Goal: Task Accomplishment & Management: Manage account settings

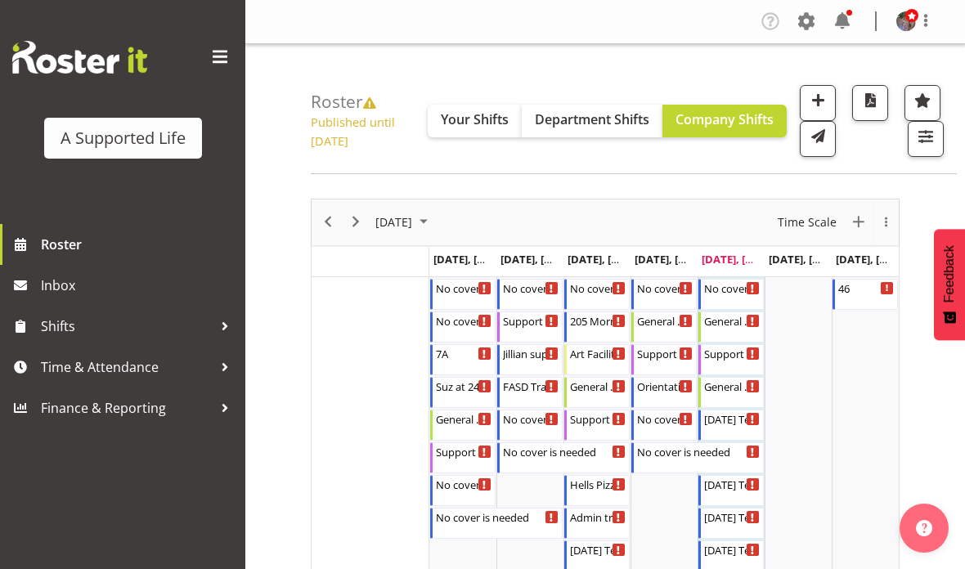
scroll to position [52, 0]
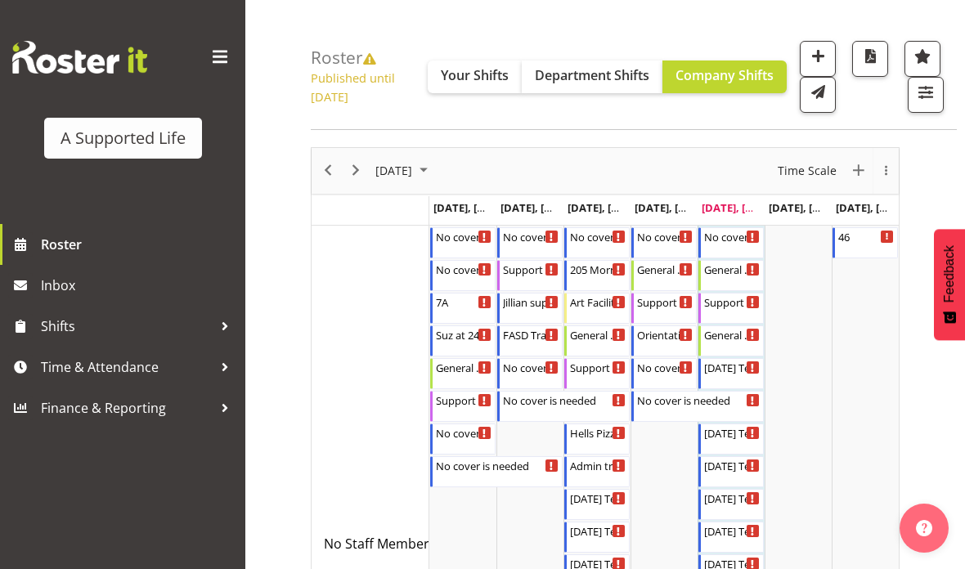
click at [347, 194] on div "next period" at bounding box center [356, 171] width 28 height 46
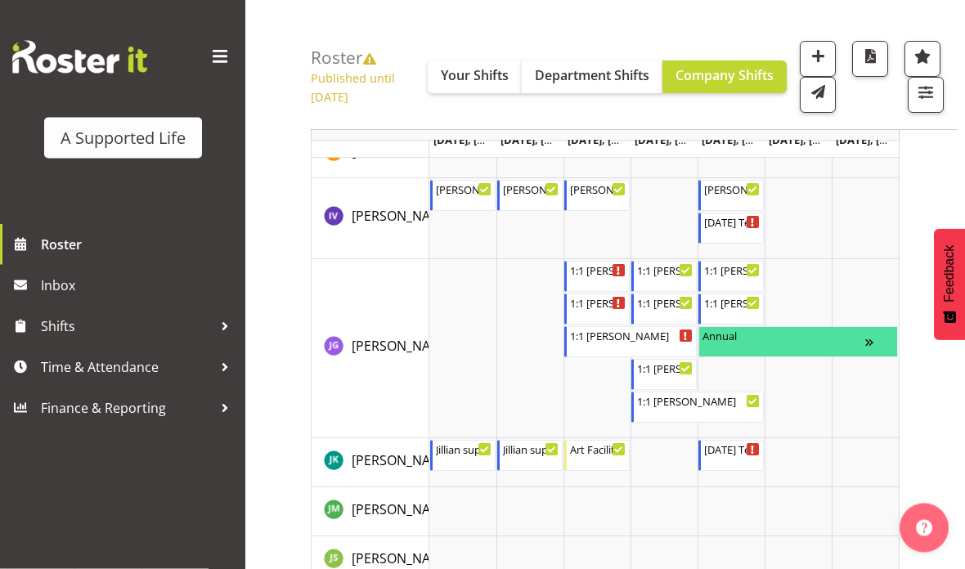
scroll to position [4341, 0]
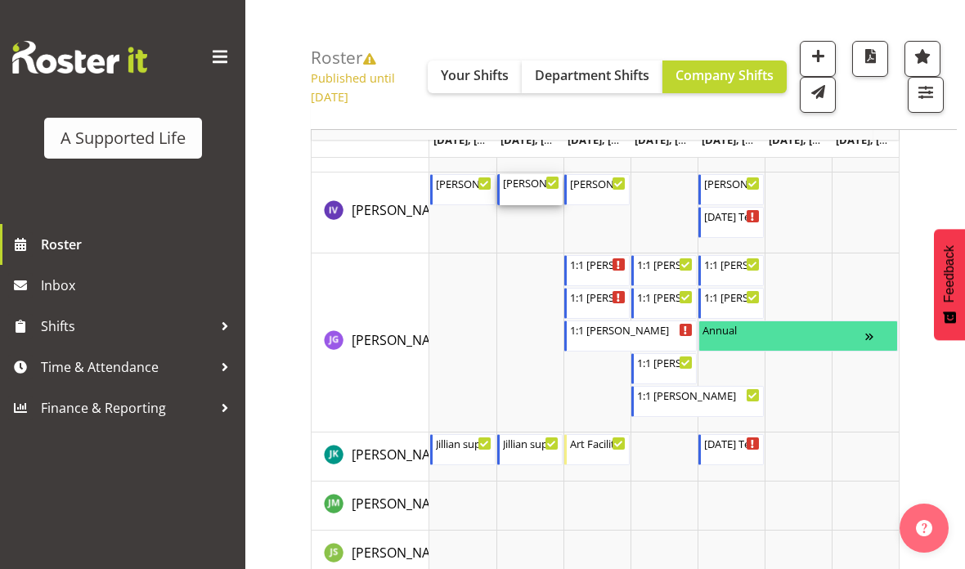
click at [528, 205] on div "Christine Support 4:00 PM - 8:00 PM" at bounding box center [531, 189] width 56 height 31
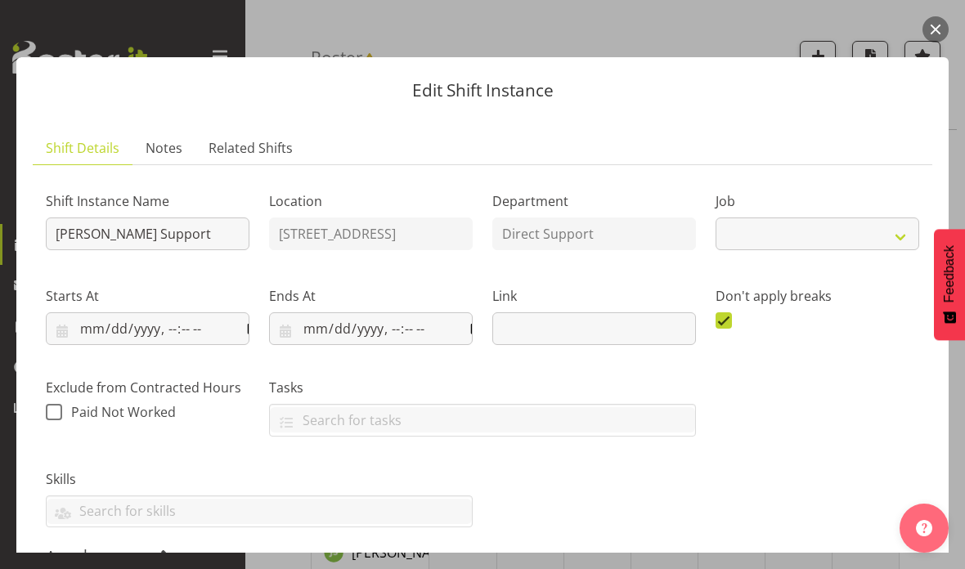
select select "4112"
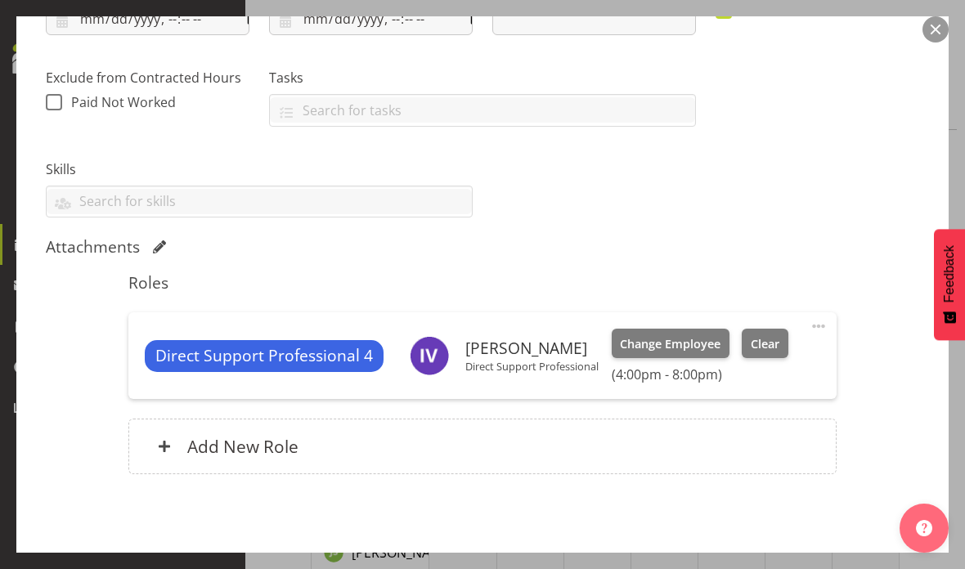
scroll to position [309, 0]
click at [938, 35] on button "button" at bounding box center [935, 29] width 26 height 26
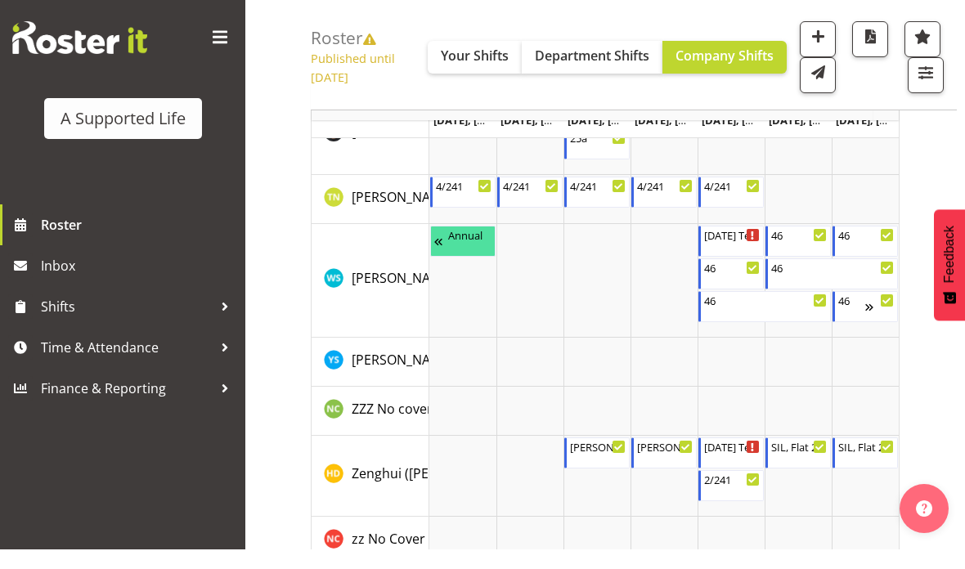
scroll to position [9546, 0]
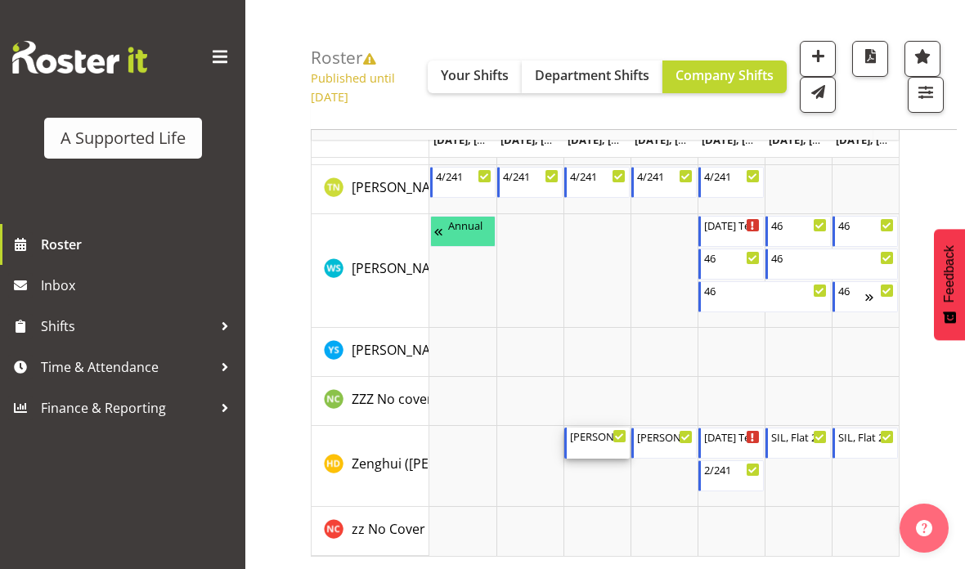
click at [605, 450] on div "Christine Support 4:00 PM - 8:00 PM" at bounding box center [598, 443] width 56 height 31
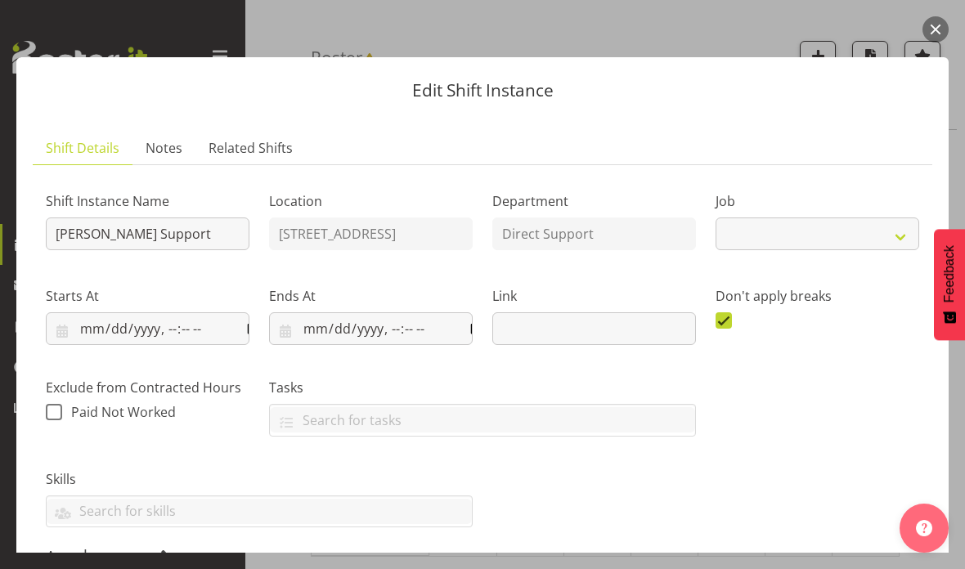
select select "4112"
click at [932, 23] on button "button" at bounding box center [935, 29] width 26 height 26
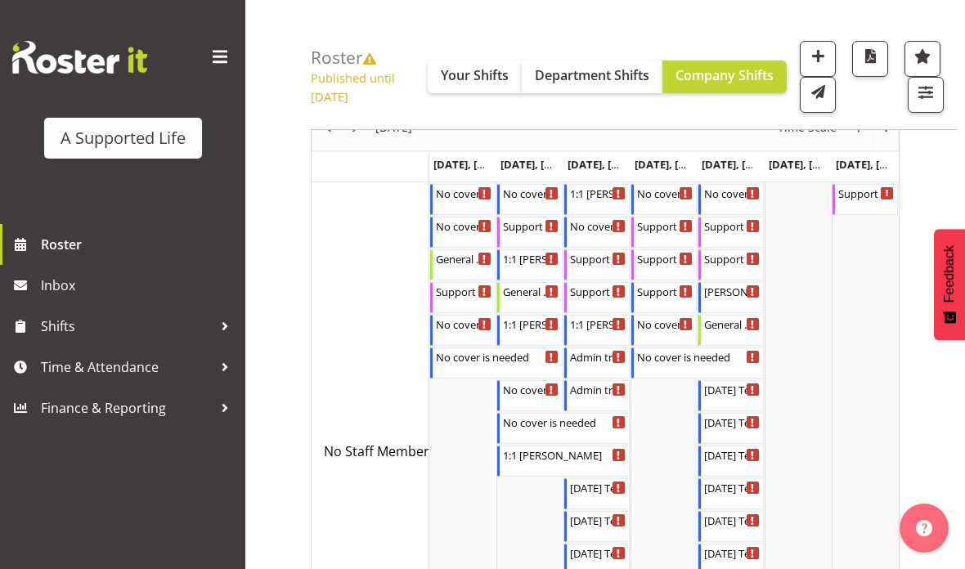
scroll to position [107, 0]
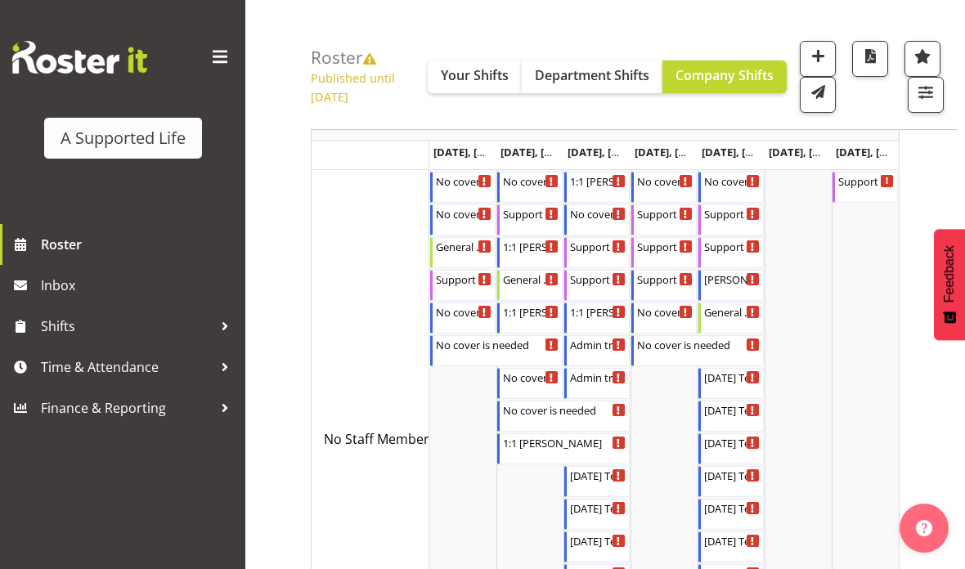
click at [18, 458] on div "A Supported Life Roster Inbox Shifts Time & Attendance Finance & Reporting" at bounding box center [122, 284] width 245 height 569
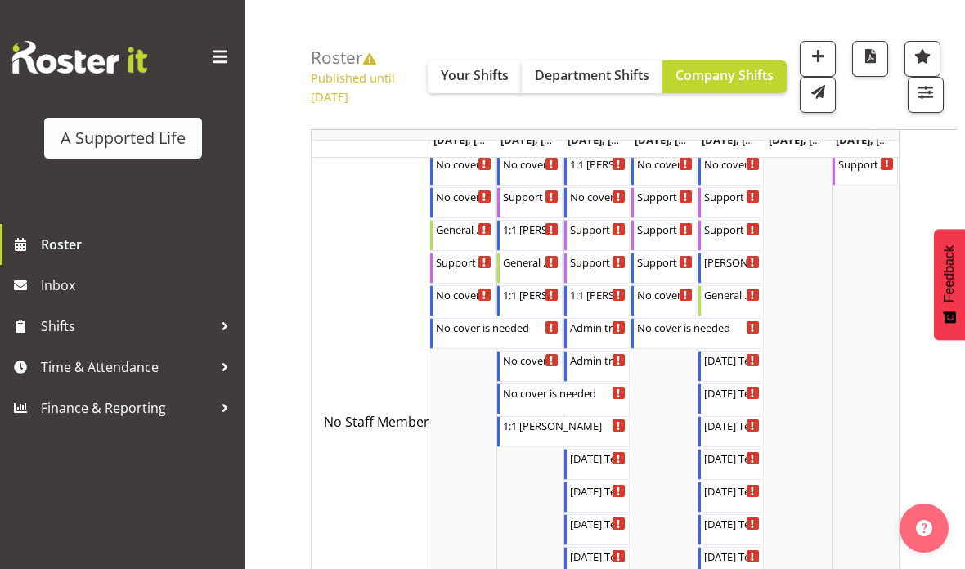
scroll to position [123, 0]
click at [535, 317] on div "1:1 Miranda 4:00 PM - 10:30 PM" at bounding box center [531, 301] width 56 height 31
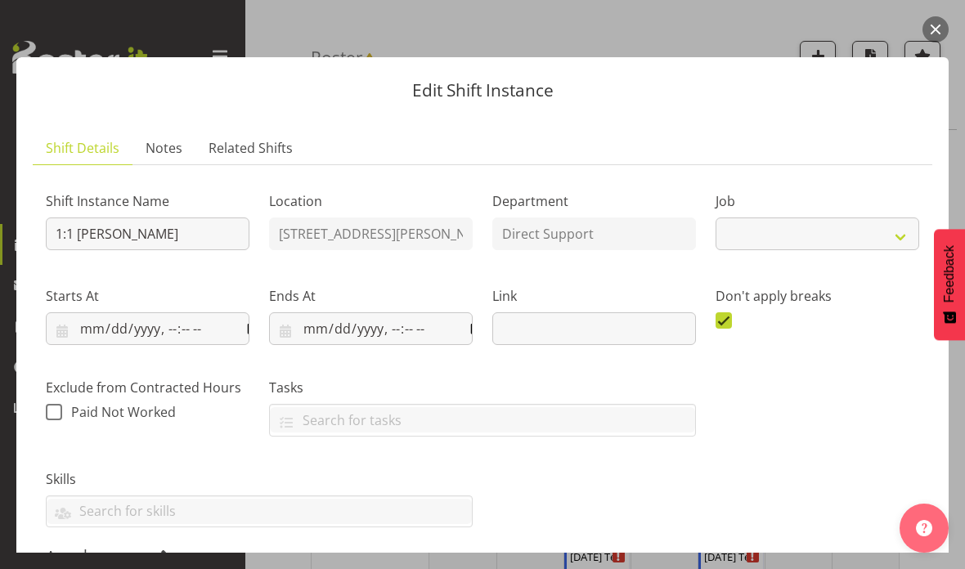
select select "4112"
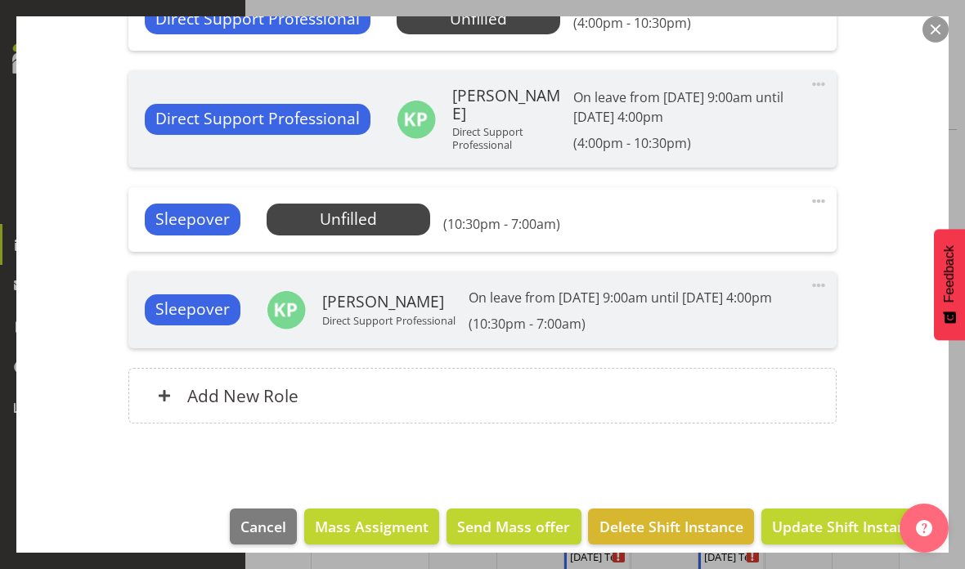
scroll to position [941, 0]
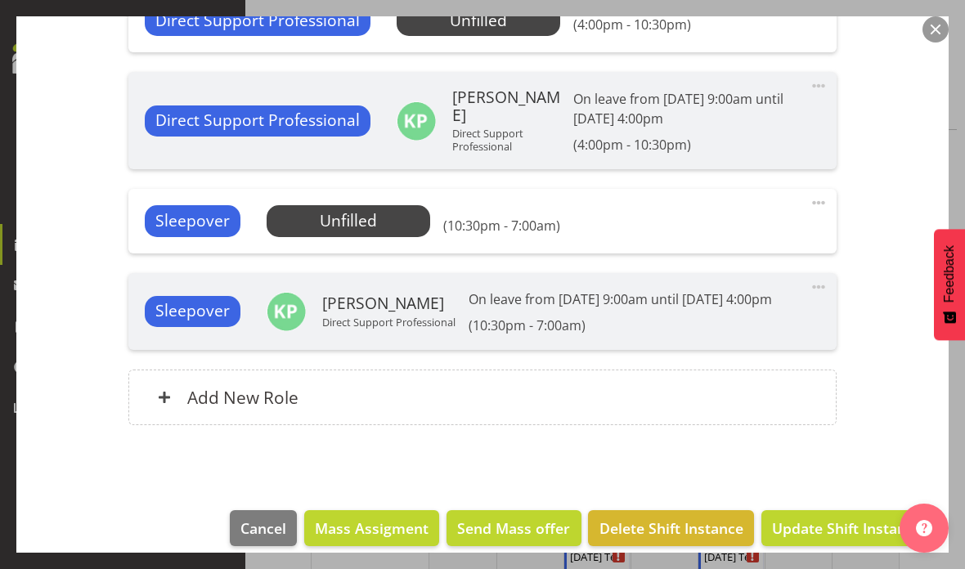
click at [943, 29] on button "button" at bounding box center [935, 29] width 26 height 26
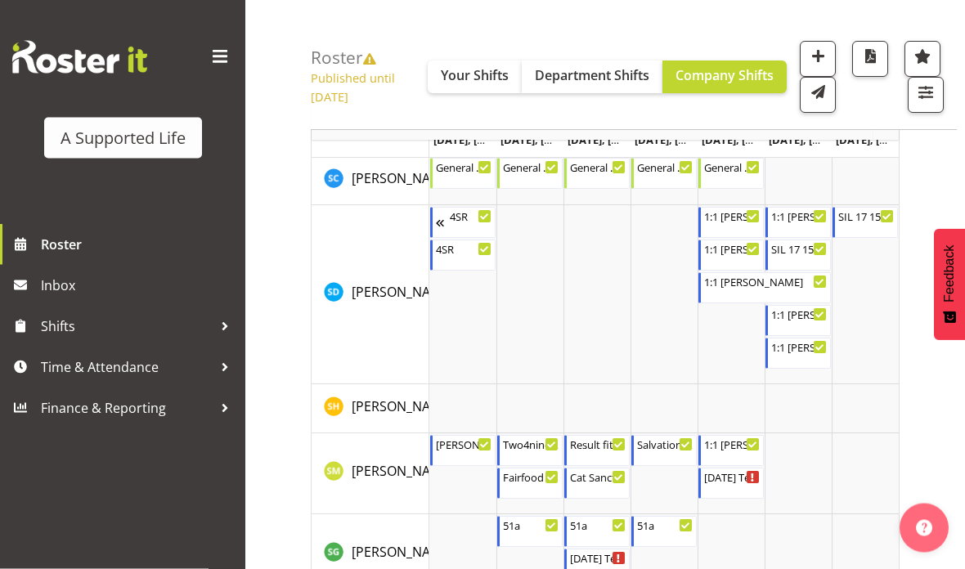
scroll to position [8592, 0]
click at [729, 238] on div "1:1 Miranda 12:00 PM - 4:00 PM" at bounding box center [732, 222] width 56 height 31
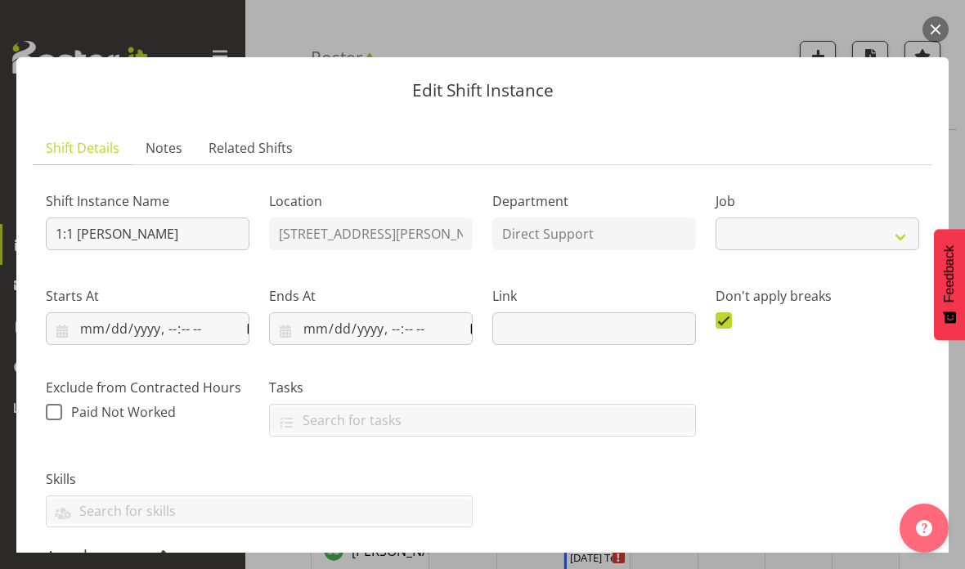
select select "4112"
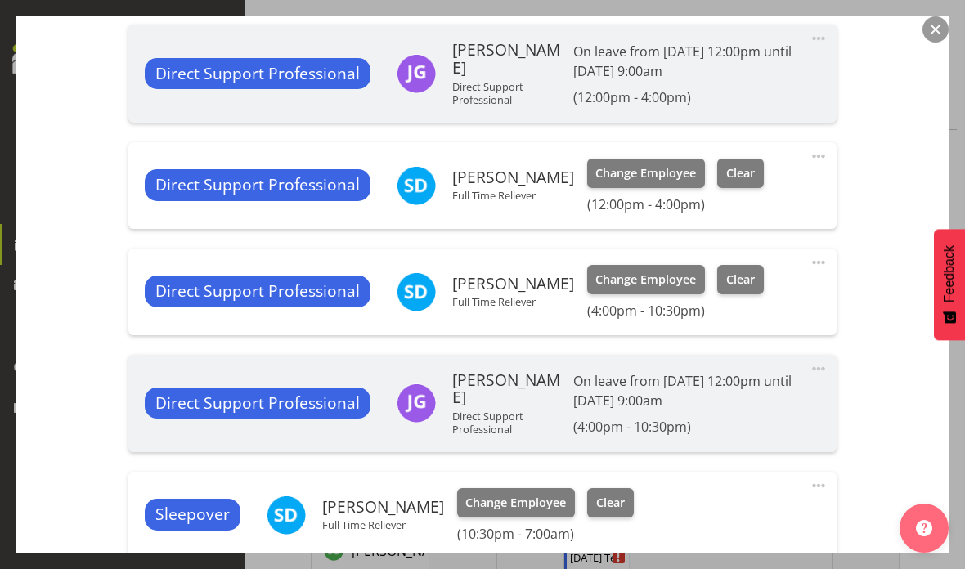
scroll to position [811, 0]
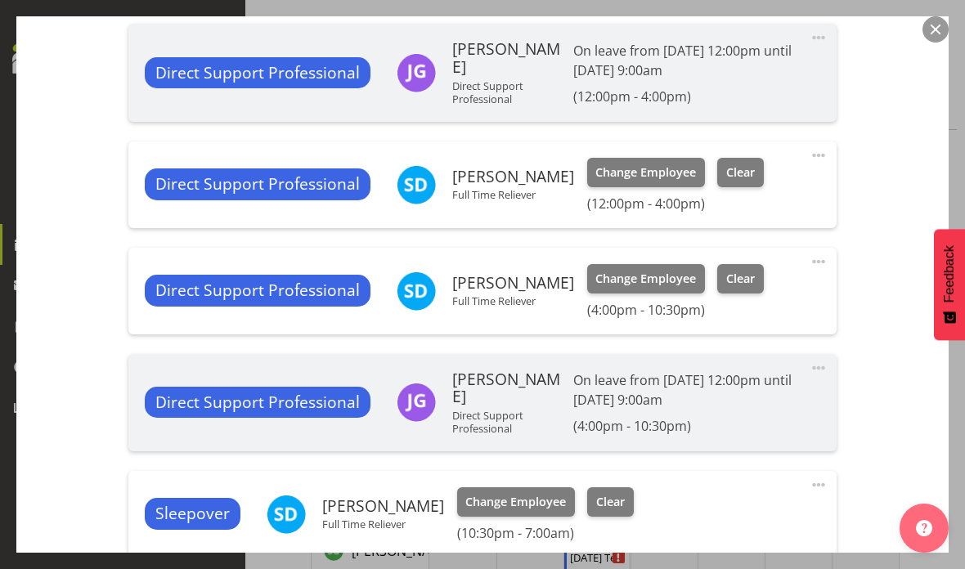
click at [929, 29] on button "button" at bounding box center [935, 29] width 26 height 26
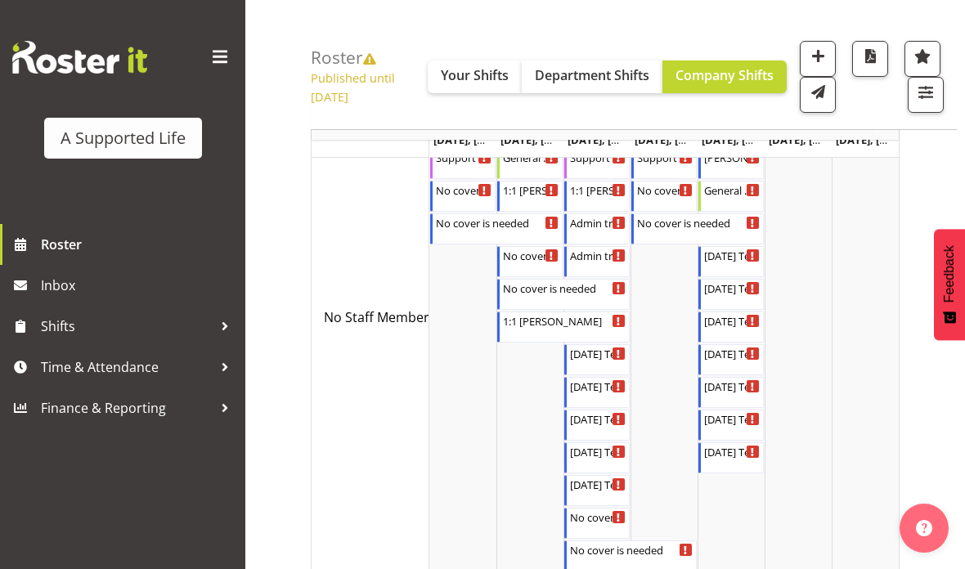
scroll to position [0, 0]
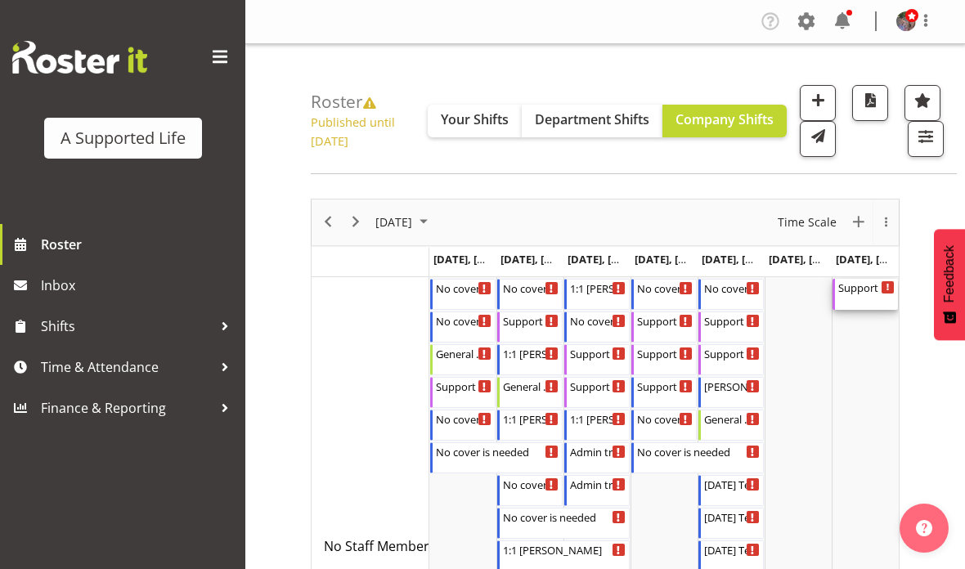
click at [860, 310] on div "Support Co-Ordinator 9:00 AM - 5:00 PM" at bounding box center [866, 294] width 56 height 31
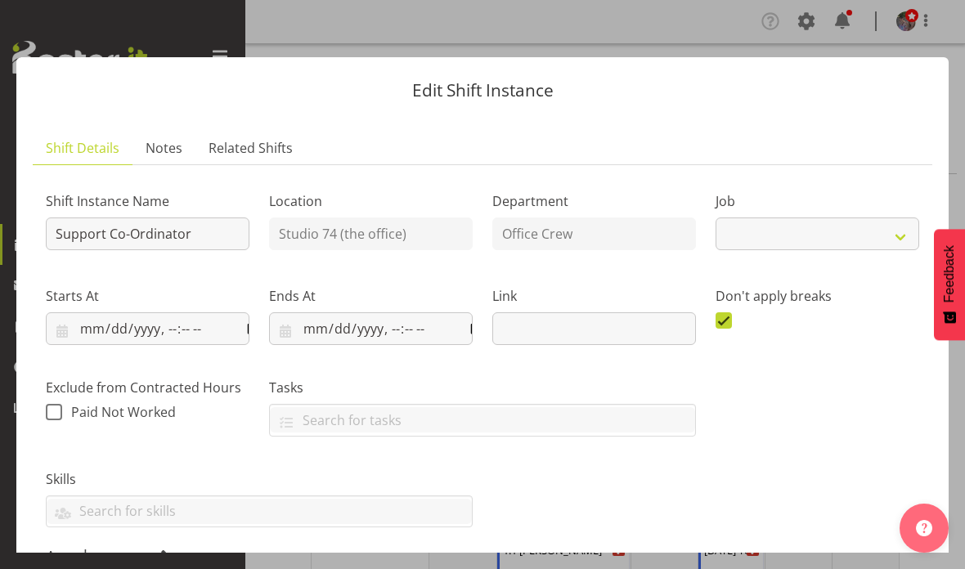
select select "4115"
click at [945, 34] on button "button" at bounding box center [935, 29] width 26 height 26
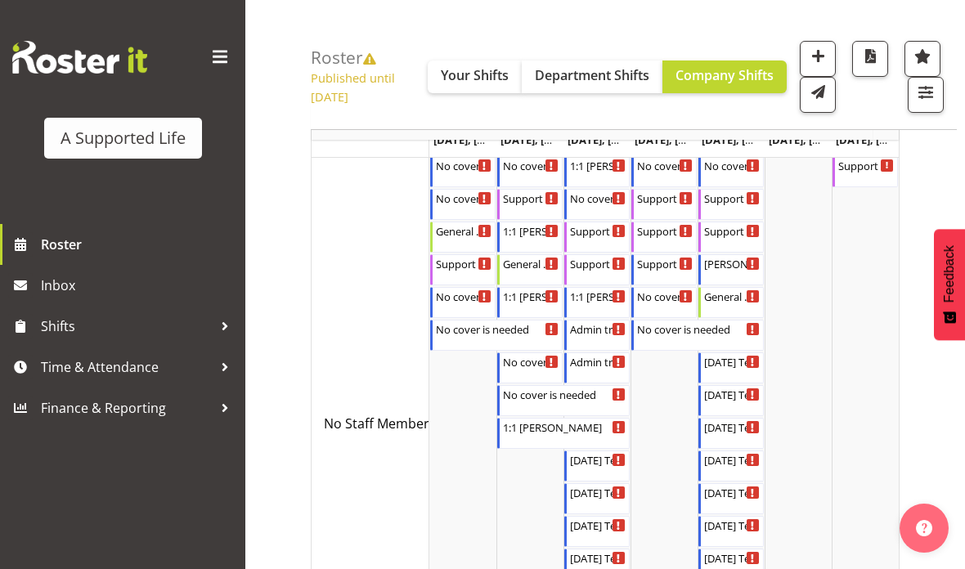
scroll to position [40, 0]
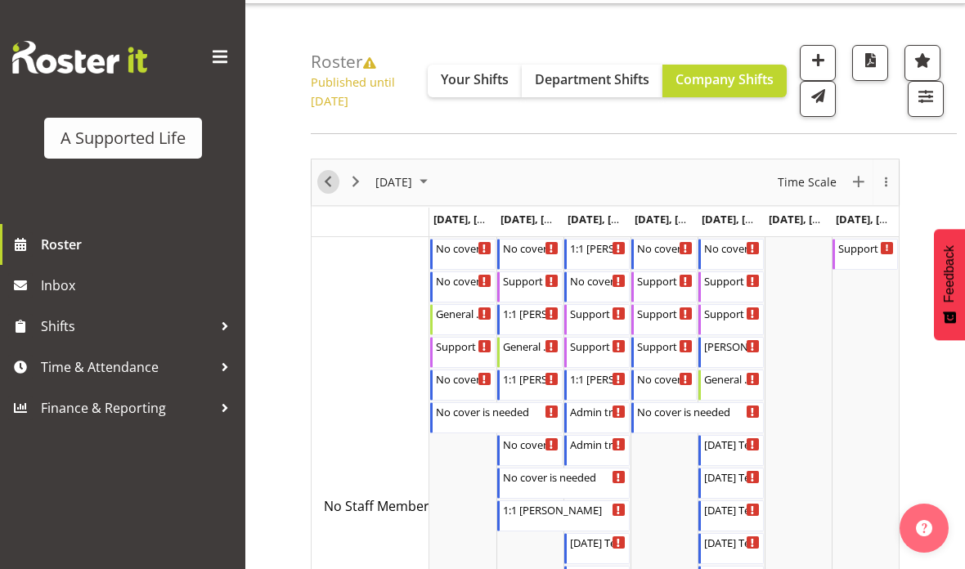
click at [326, 192] on span "Previous" at bounding box center [328, 182] width 20 height 20
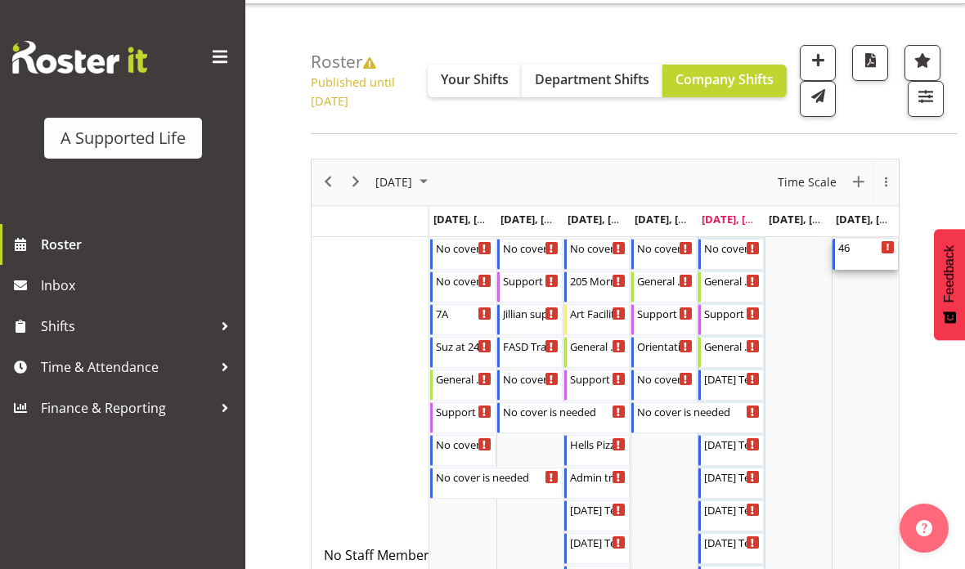
click at [858, 270] on div "46 9:00 AM - 9:00 PM" at bounding box center [866, 254] width 56 height 31
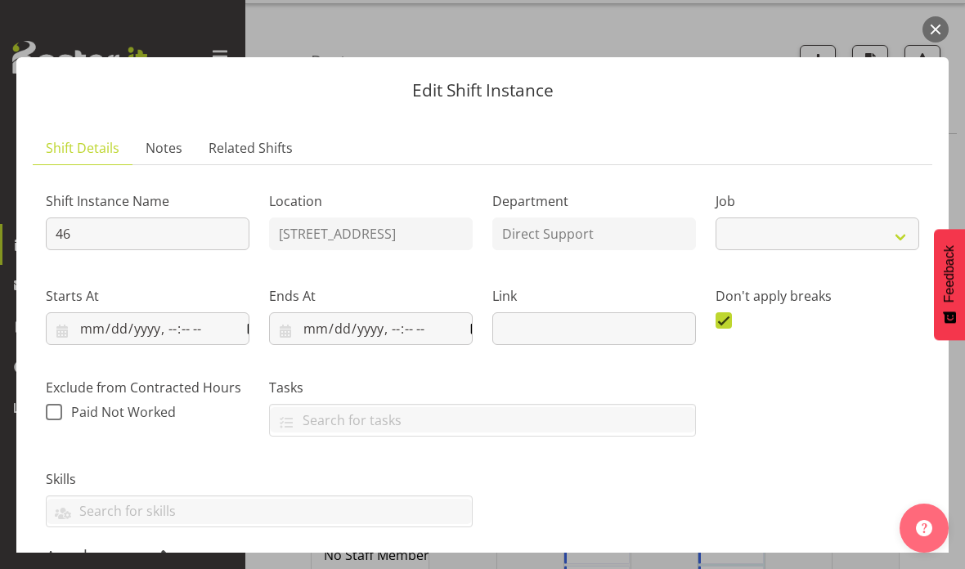
select select "4112"
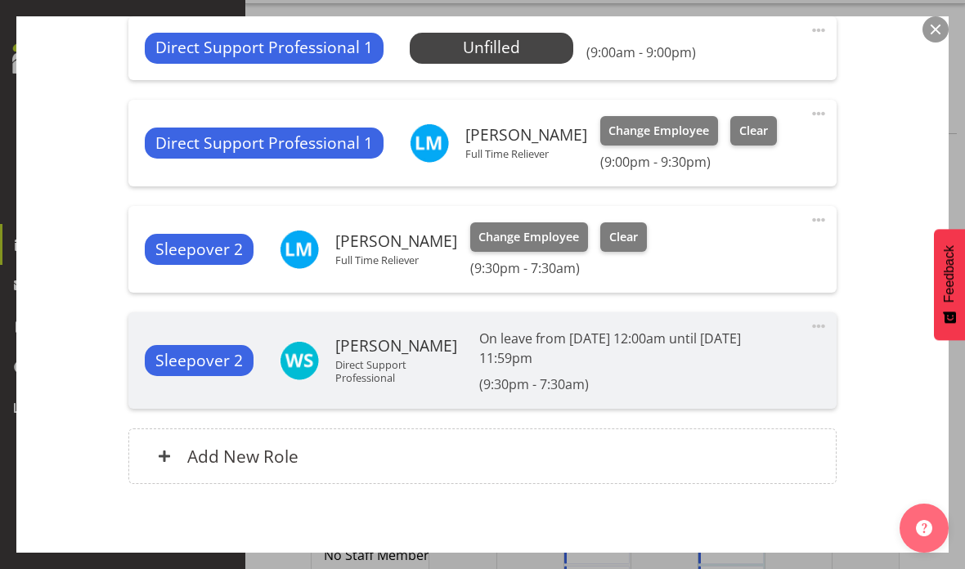
scroll to position [756, 0]
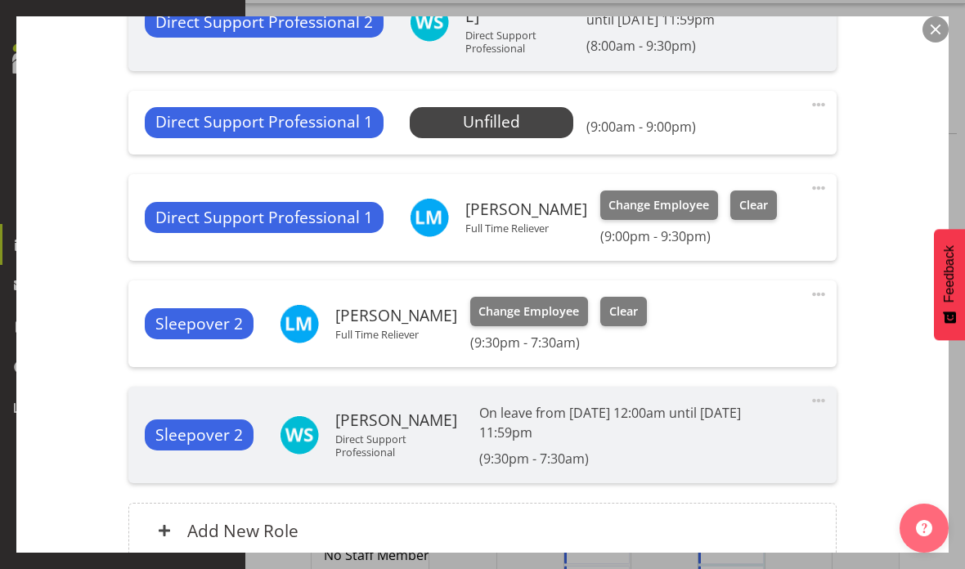
click at [918, 30] on div "Shift Instance Name 46 Location [STREET_ADDRESS] Department Direct Support Job …" at bounding box center [482, 1] width 873 height 1156
click at [934, 29] on button "button" at bounding box center [935, 29] width 26 height 26
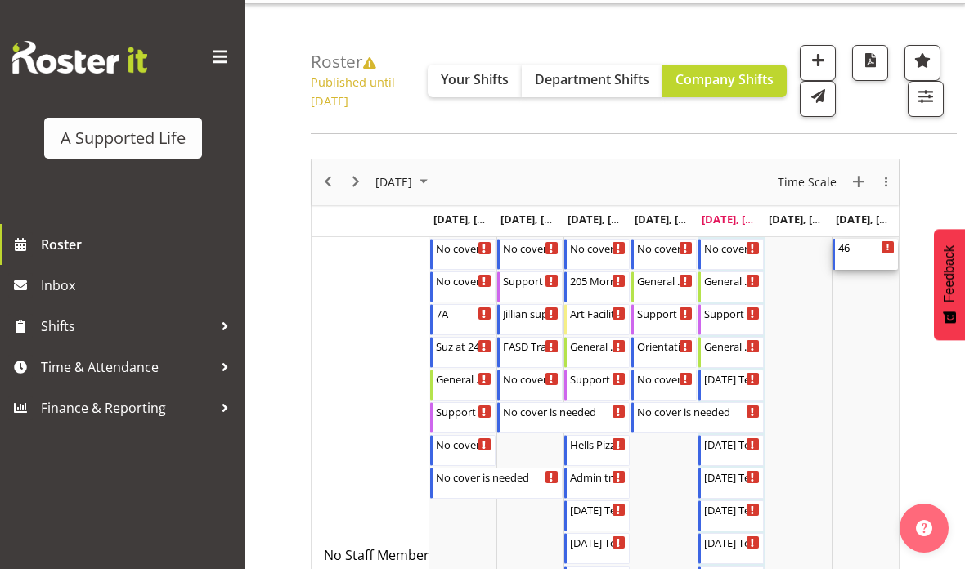
click at [867, 270] on div "46 9:00 AM - 9:00 PM" at bounding box center [866, 254] width 56 height 31
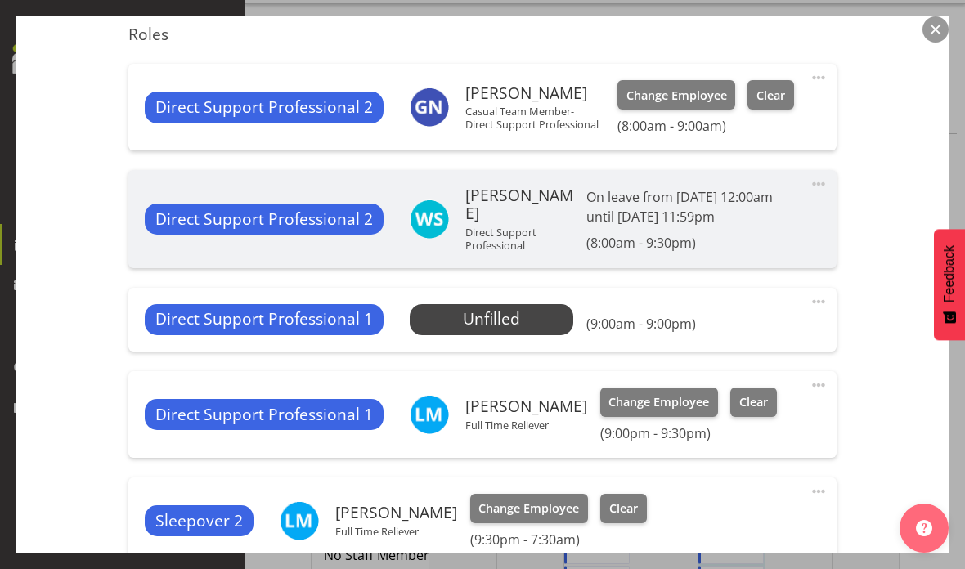
select select "4112"
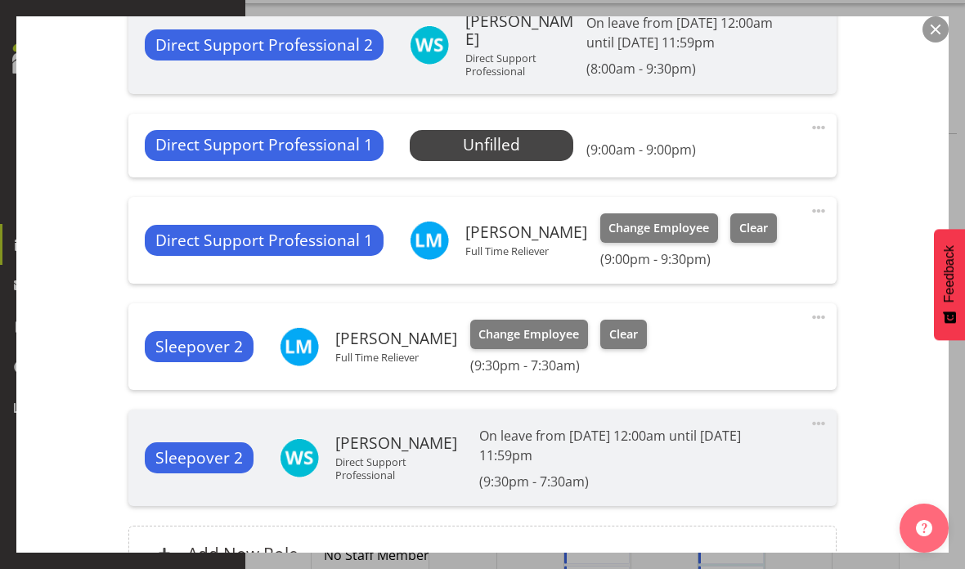
scroll to position [736, 0]
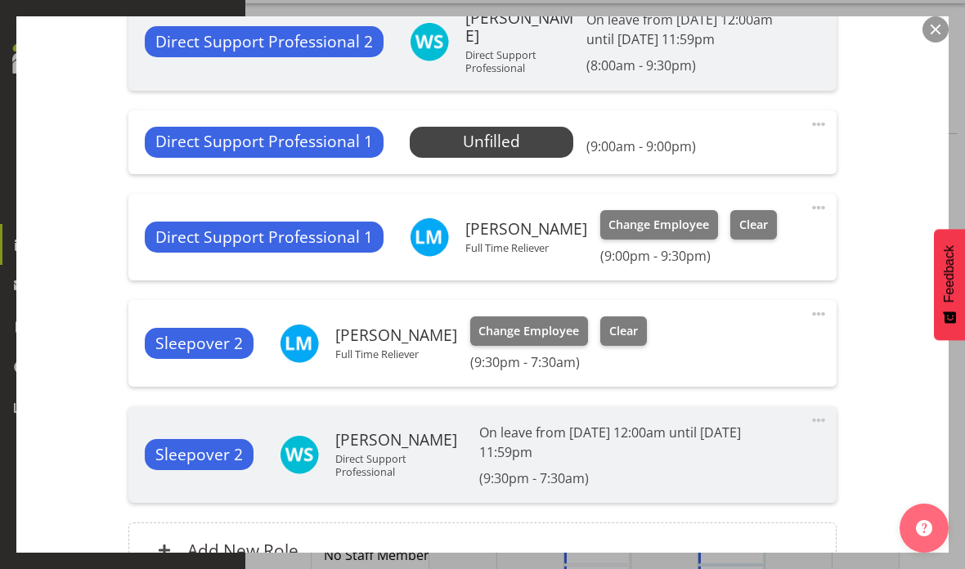
click at [875, 266] on div "Shift Instance Name 46 Location [STREET_ADDRESS] Department Direct Support Job …" at bounding box center [482, 20] width 873 height 1156
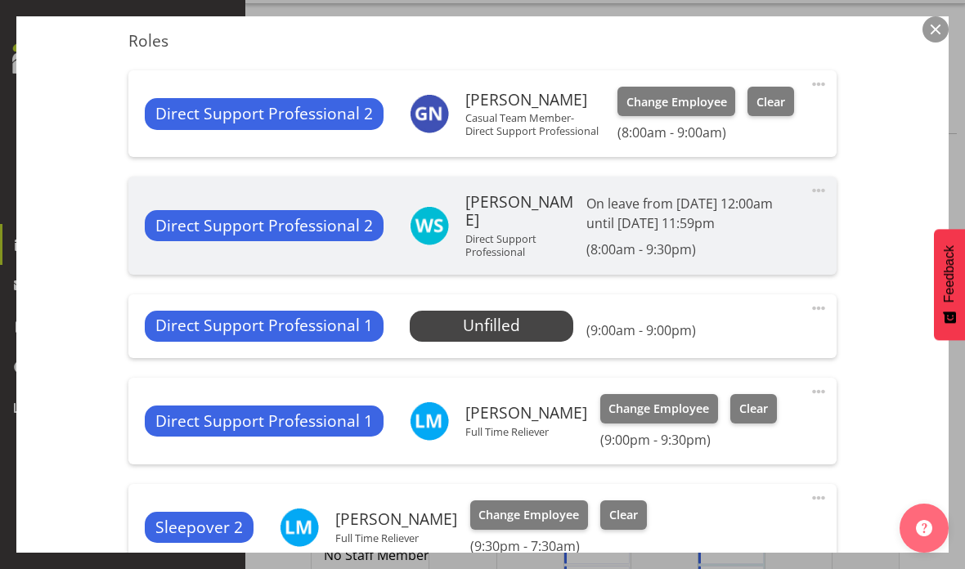
scroll to position [551, 0]
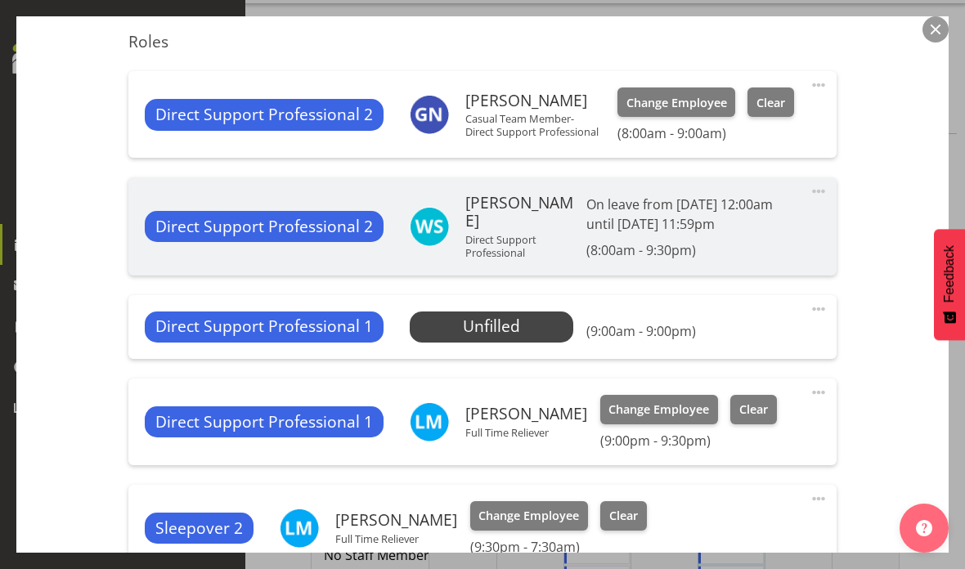
click at [931, 25] on button "button" at bounding box center [935, 29] width 26 height 26
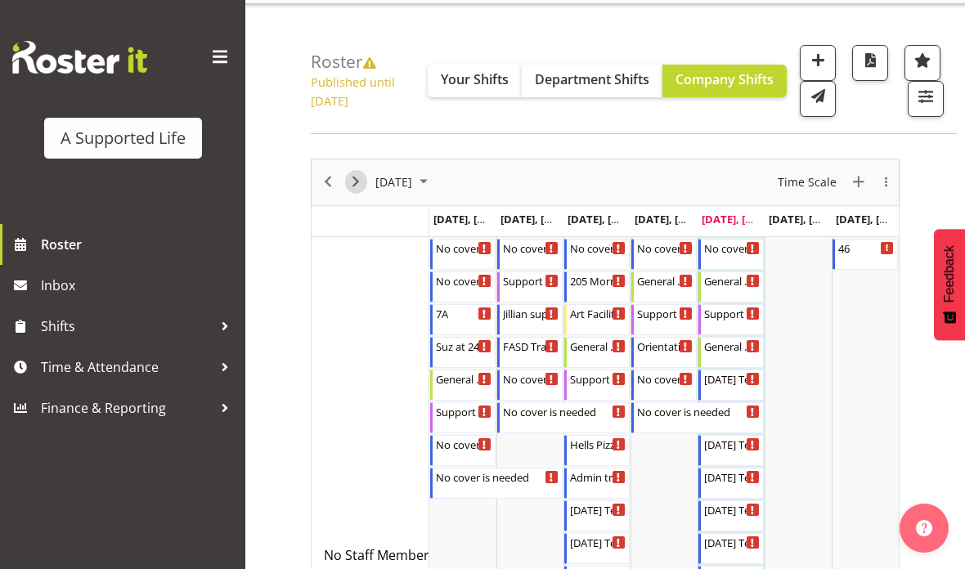
click at [360, 192] on span "Next" at bounding box center [356, 182] width 20 height 20
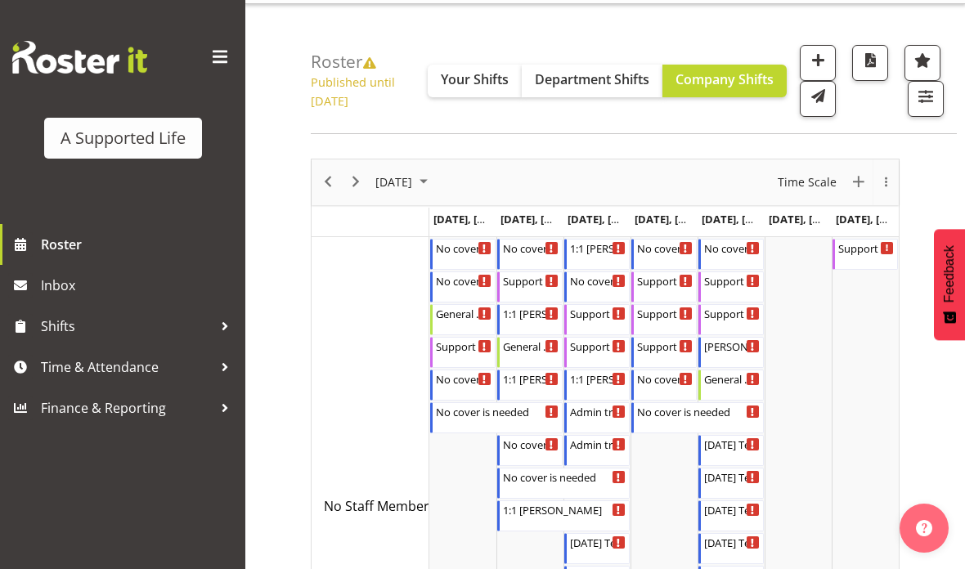
scroll to position [112, 0]
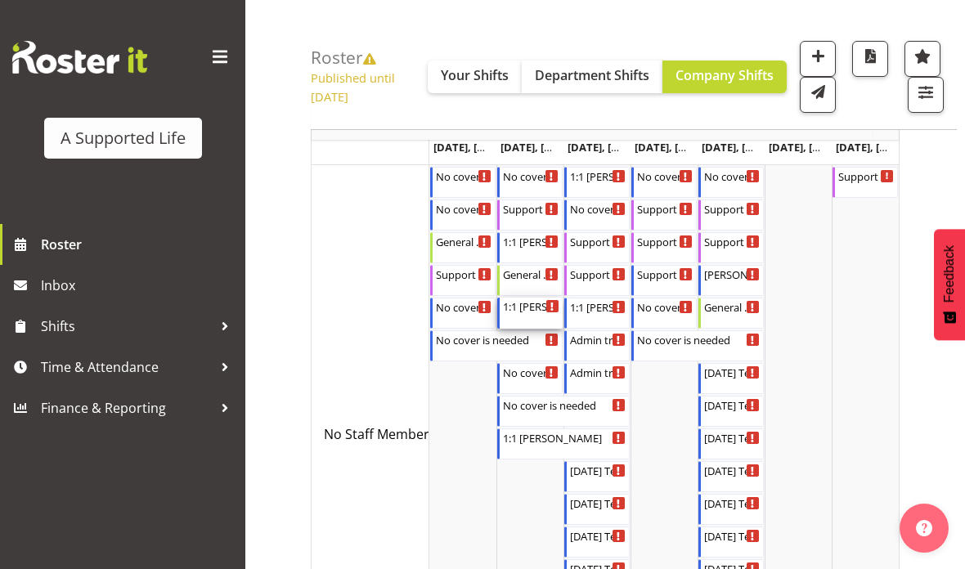
click at [514, 329] on div "1:1 Miranda 4:00 PM - 10:30 PM" at bounding box center [531, 313] width 56 height 31
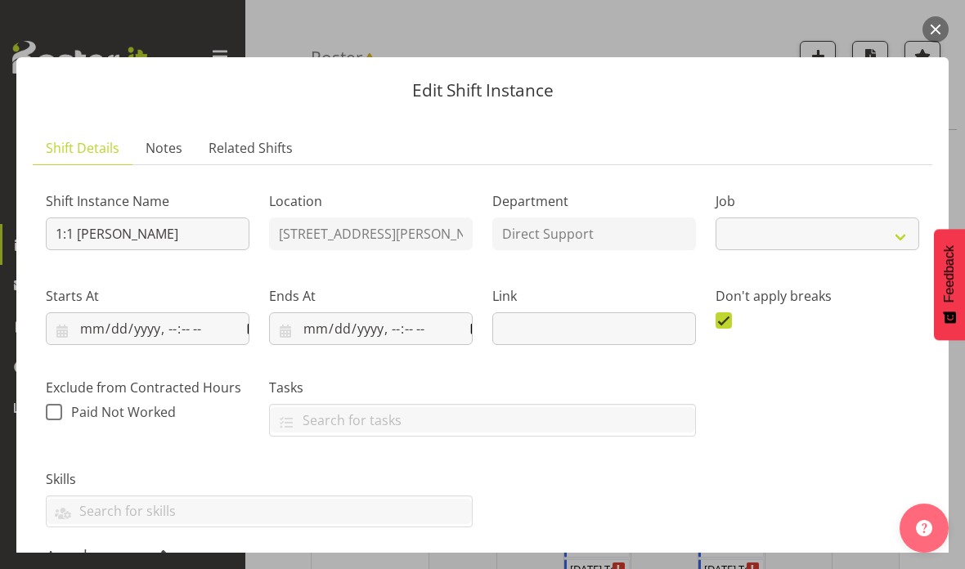
select select "4112"
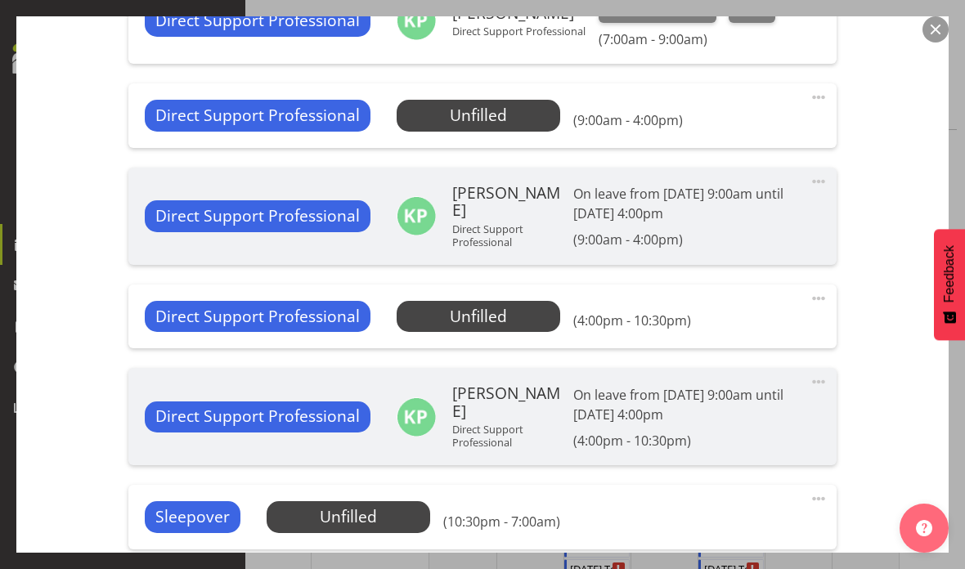
scroll to position [660, 0]
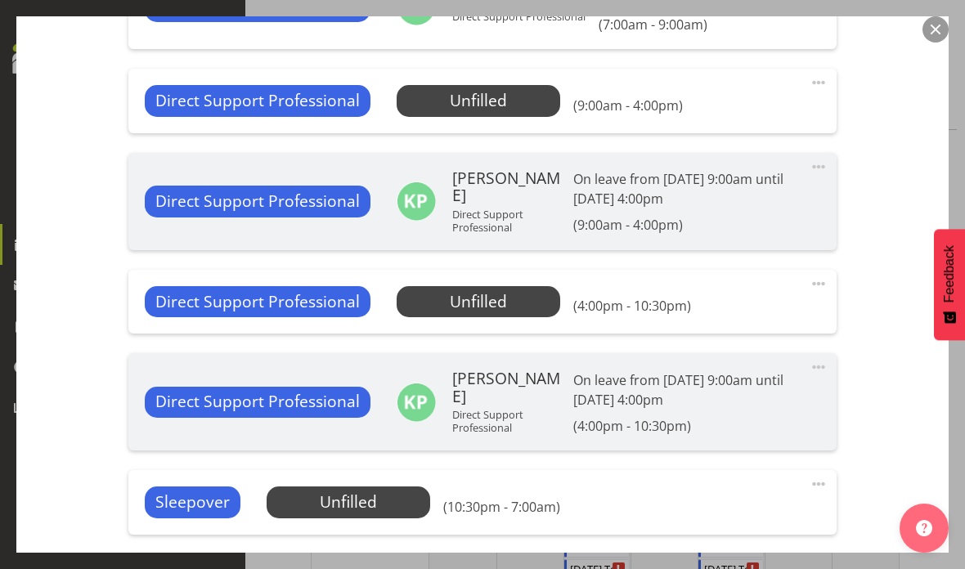
click at [0, 0] on span "Select Employee" at bounding box center [0, 0] width 0 height 0
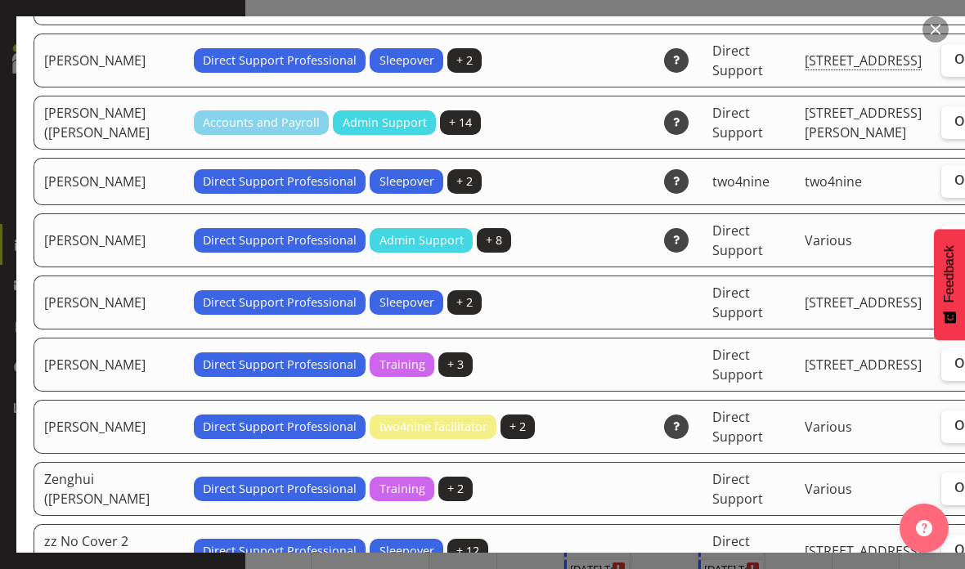
scroll to position [3949, 0]
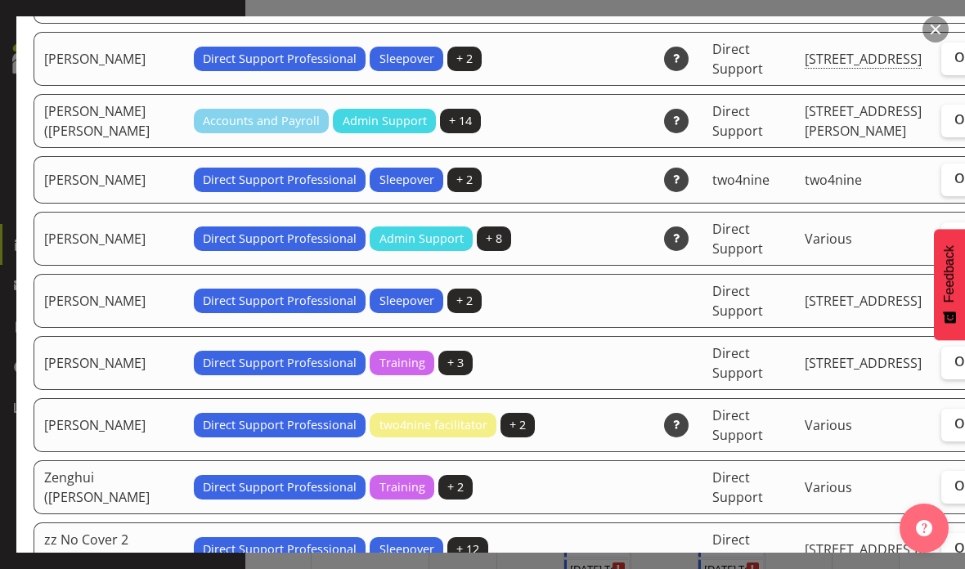
checkbox input "true"
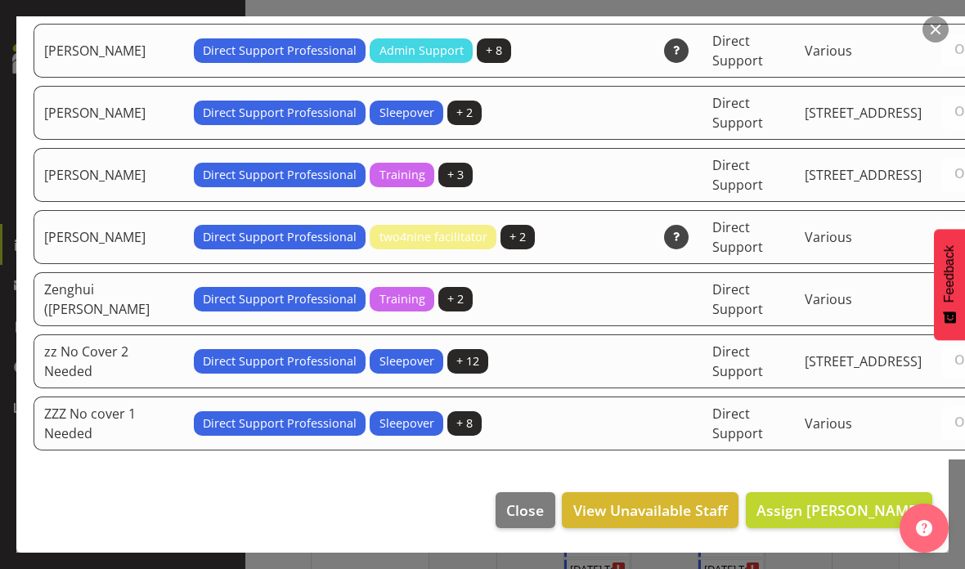
scroll to position [4729, 0]
click at [845, 520] on span "Assign [PERSON_NAME]" at bounding box center [838, 510] width 165 height 20
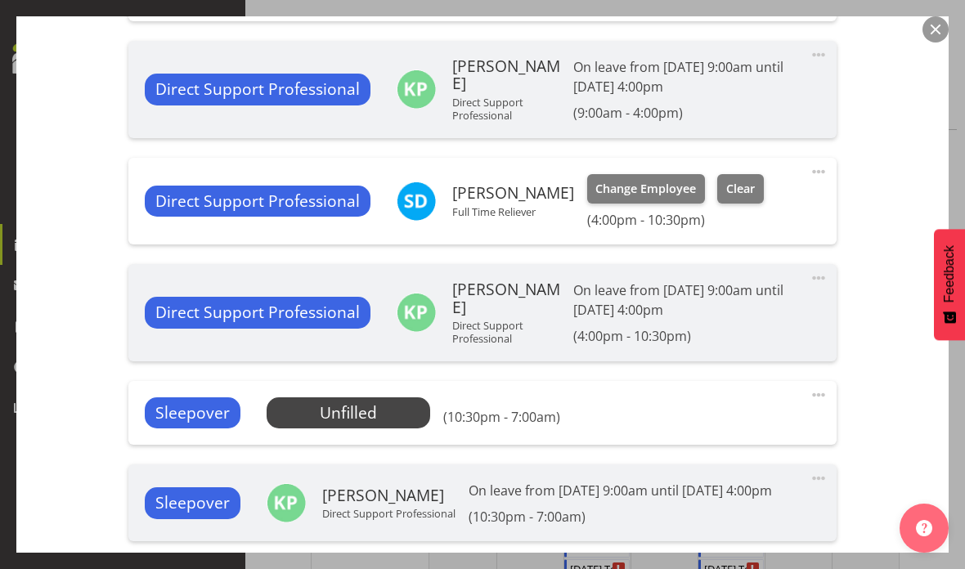
scroll to position [774, 0]
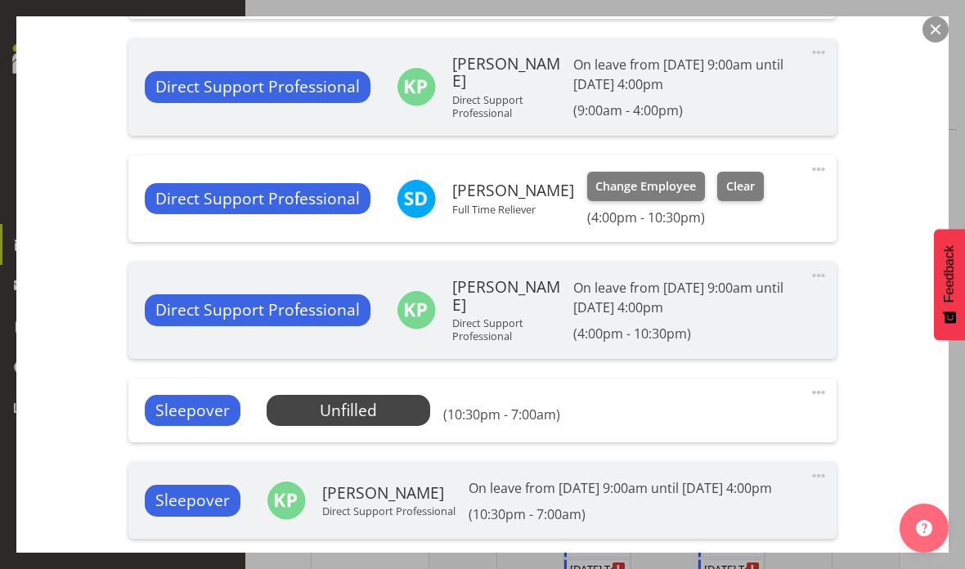
click at [0, 0] on span "Select Employee" at bounding box center [0, 0] width 0 height 0
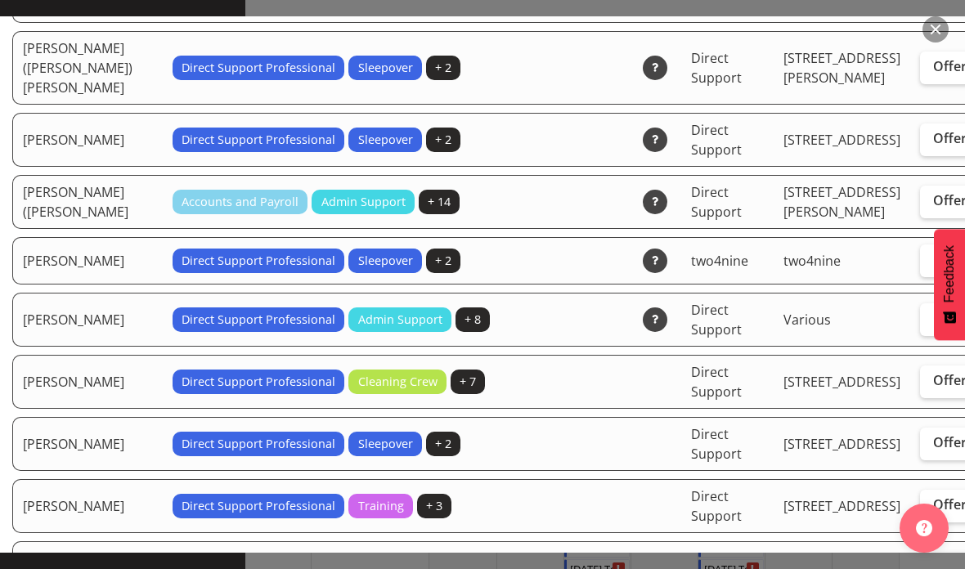
scroll to position [3806, 22]
checkbox input "true"
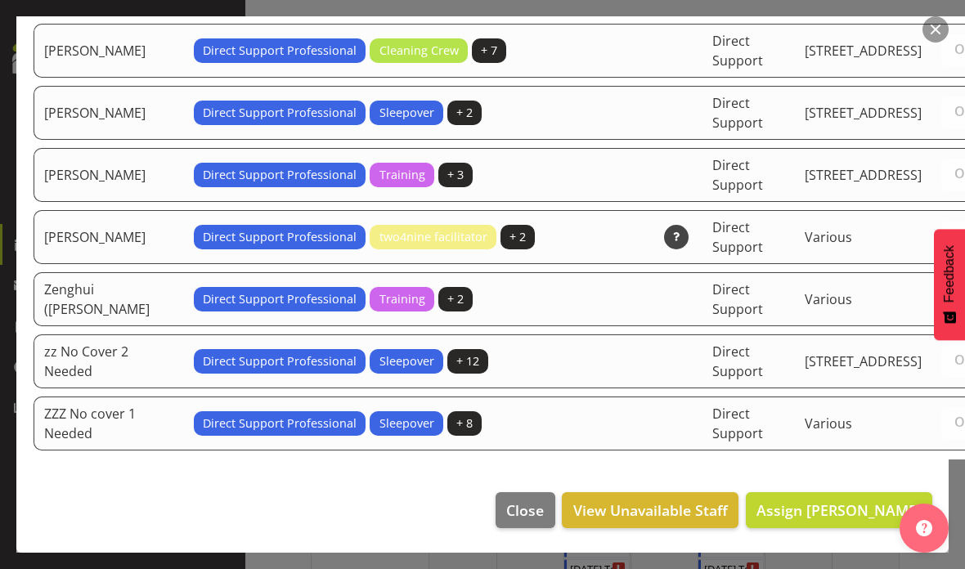
scroll to position [4729, 0]
click at [843, 520] on span "Assign [PERSON_NAME]" at bounding box center [838, 510] width 165 height 20
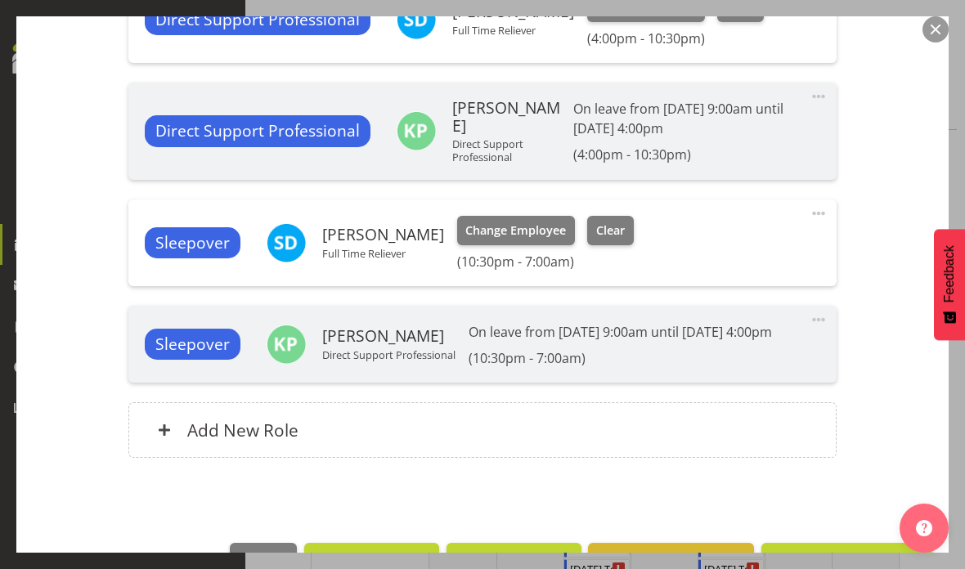
click at [850, 568] on span "Update Shift Instance" at bounding box center [847, 560] width 150 height 21
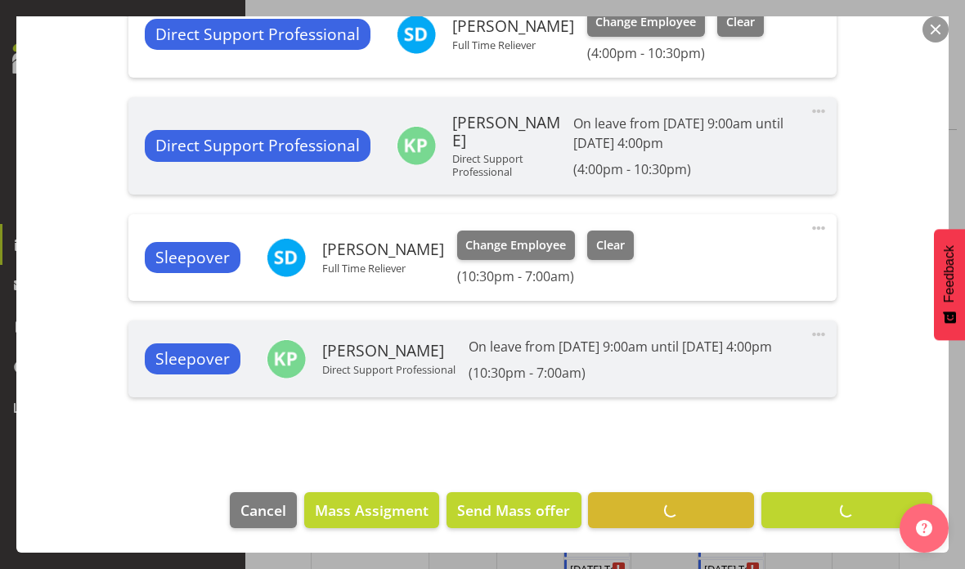
scroll to position [889, 0]
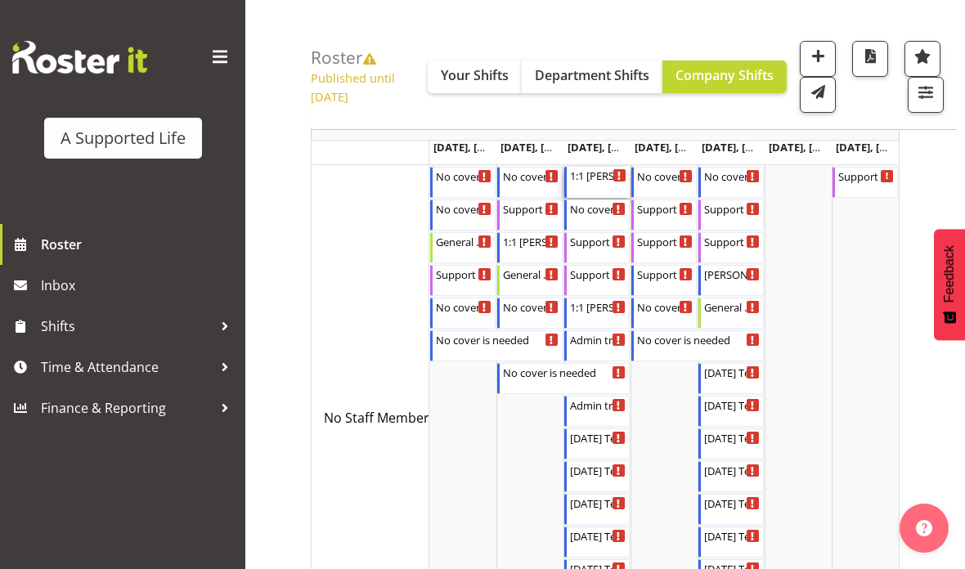
click at [597, 183] on div "1:1 [PERSON_NAME]" at bounding box center [598, 175] width 56 height 16
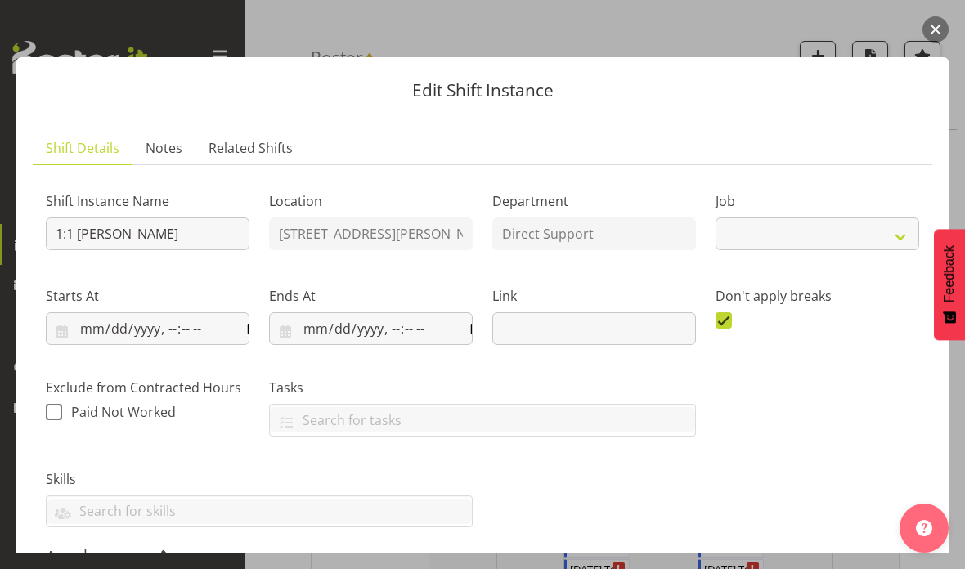
select select "4112"
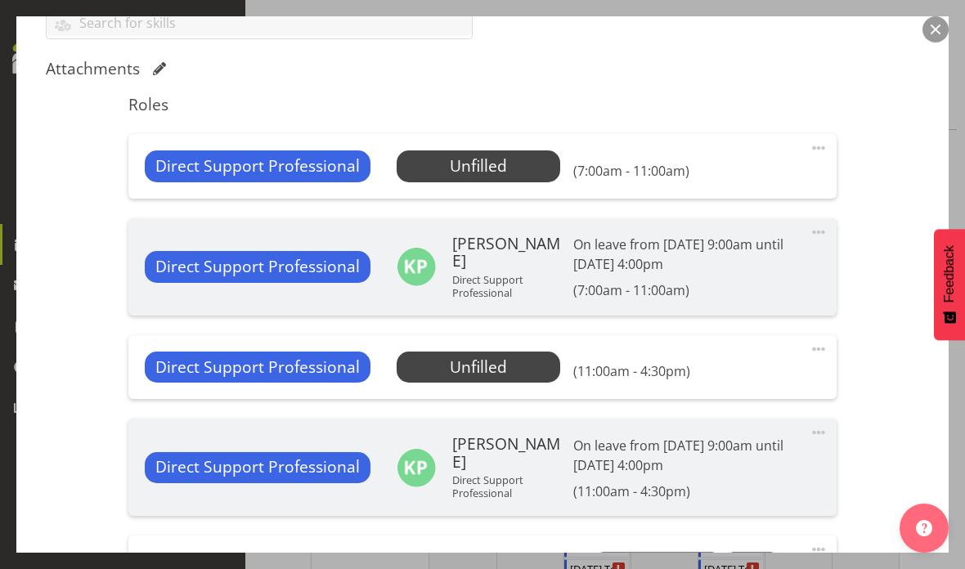
scroll to position [487, 0]
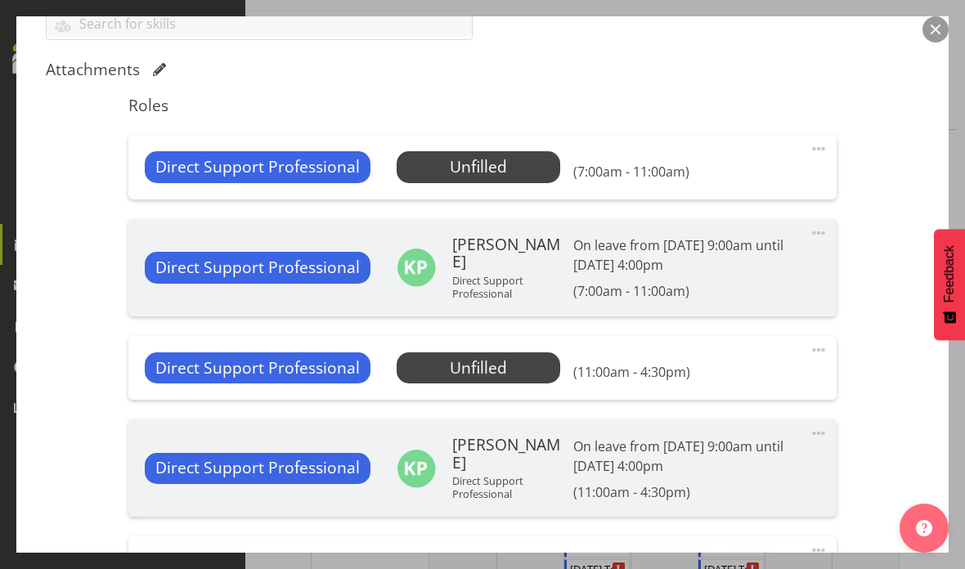
click at [818, 144] on span at bounding box center [819, 149] width 20 height 20
click at [797, 181] on link "Edit" at bounding box center [749, 184] width 157 height 29
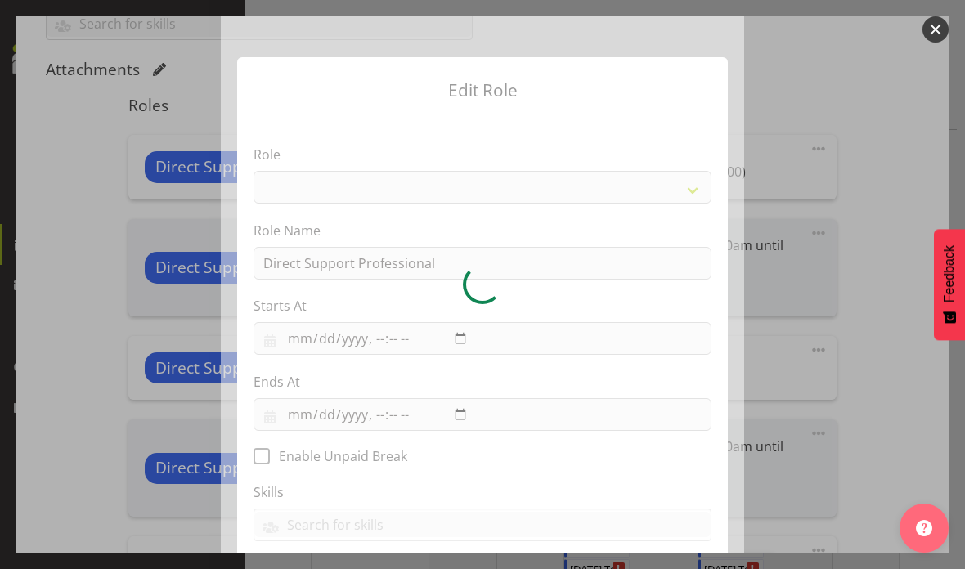
select select "519"
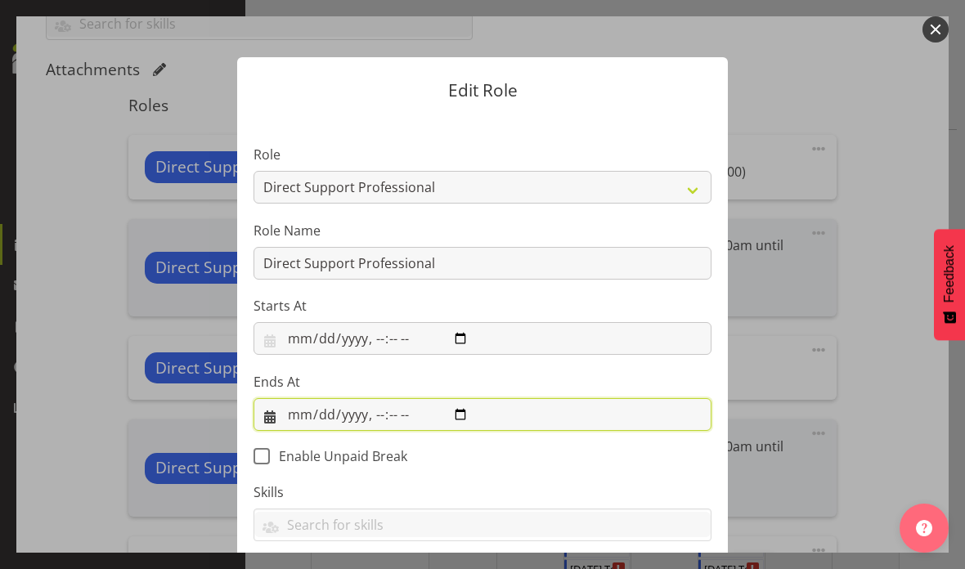
click at [555, 417] on input "datetime-local" at bounding box center [483, 414] width 458 height 33
type input "[DATE]T09:00"
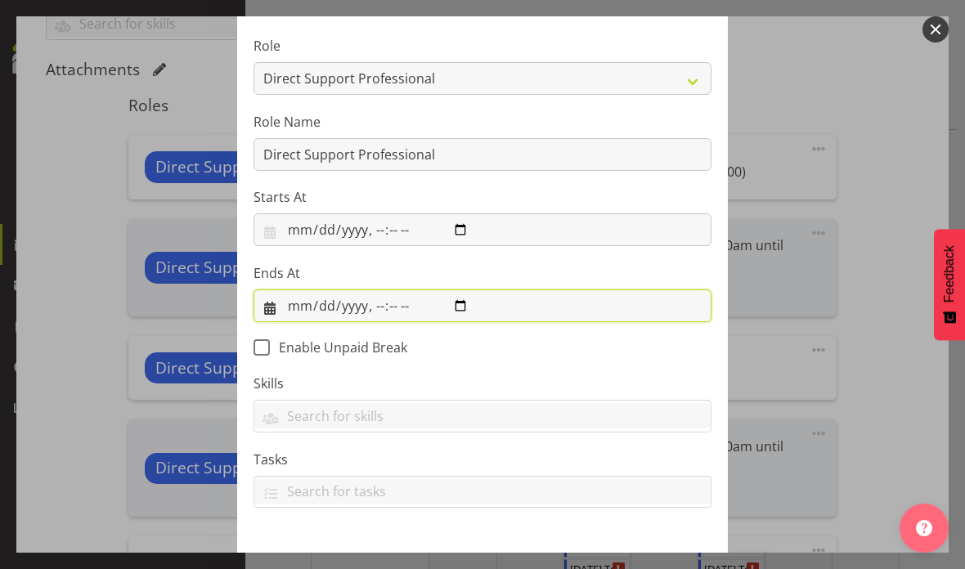
scroll to position [108, 0]
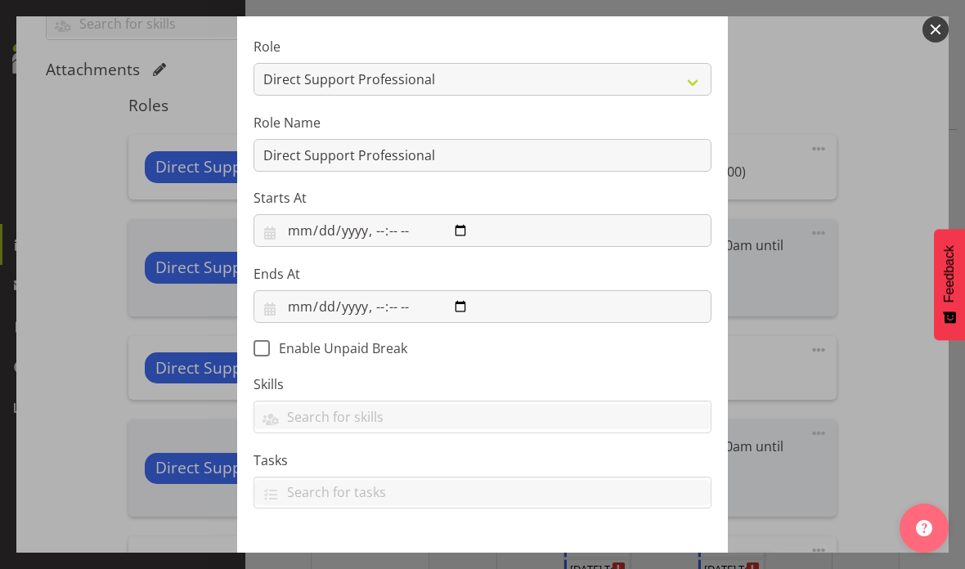
click at [651, 568] on span "Update Role" at bounding box center [658, 576] width 85 height 21
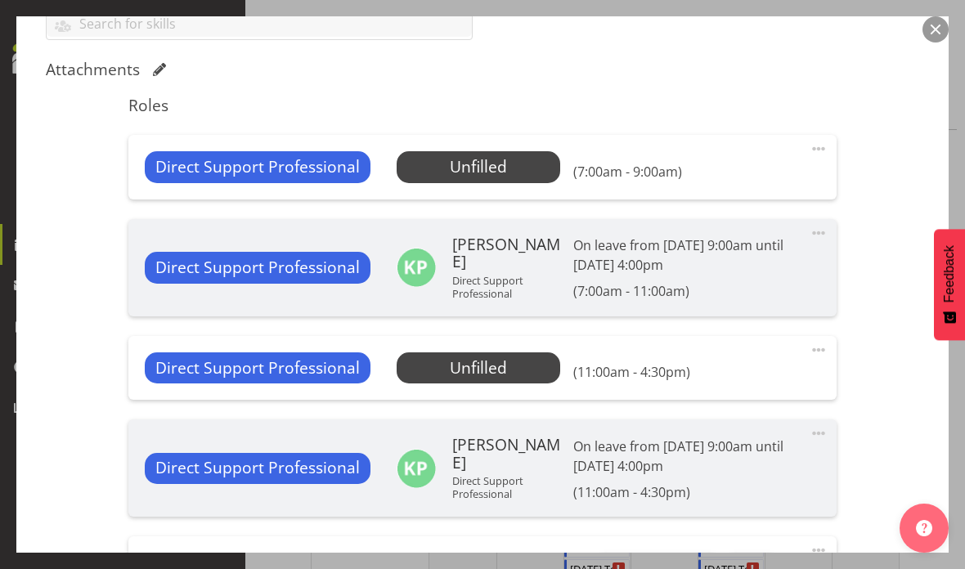
click at [0, 0] on span "Select Employee" at bounding box center [0, 0] width 0 height 0
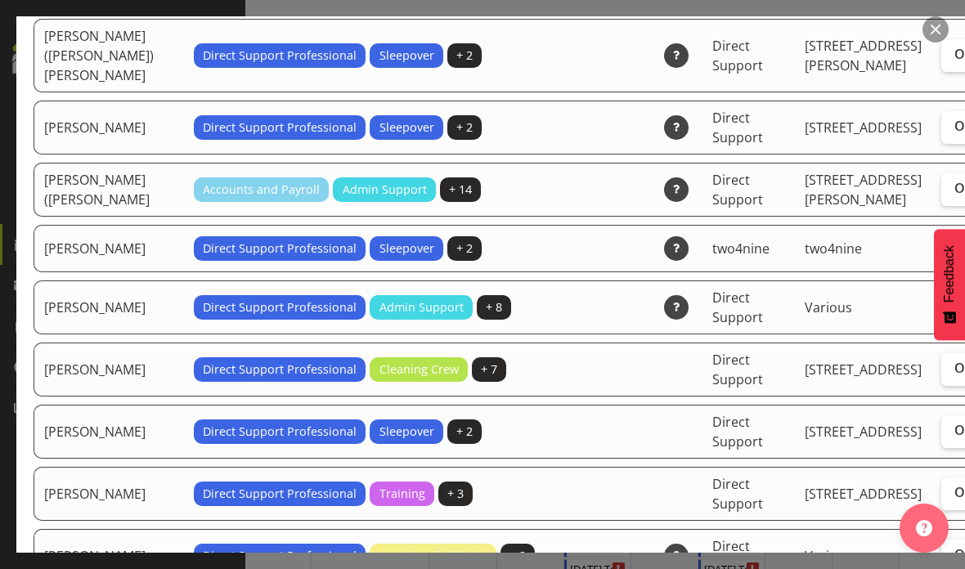
scroll to position [3882, 0]
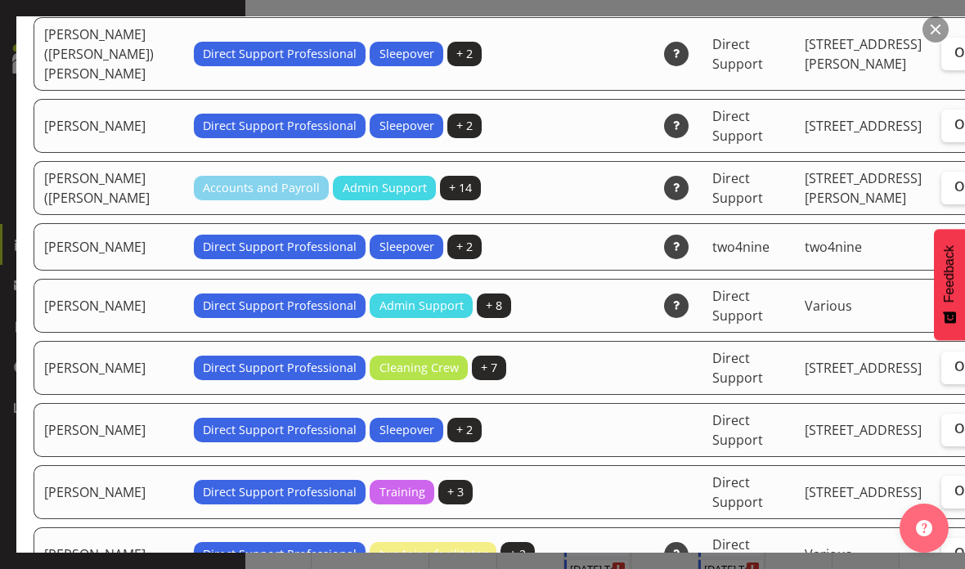
checkbox input "true"
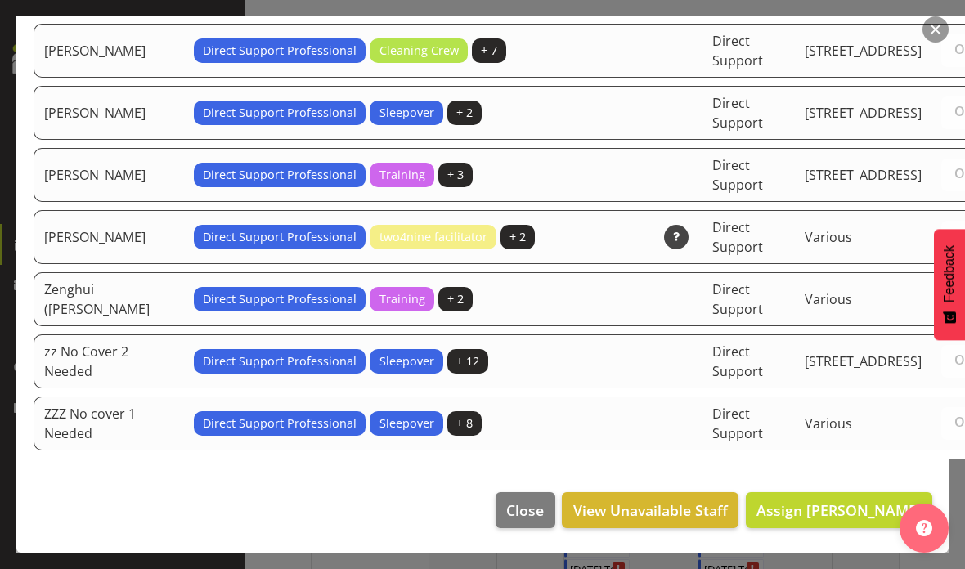
scroll to position [4811, 0]
click at [831, 520] on span "Assign [PERSON_NAME]" at bounding box center [838, 510] width 165 height 20
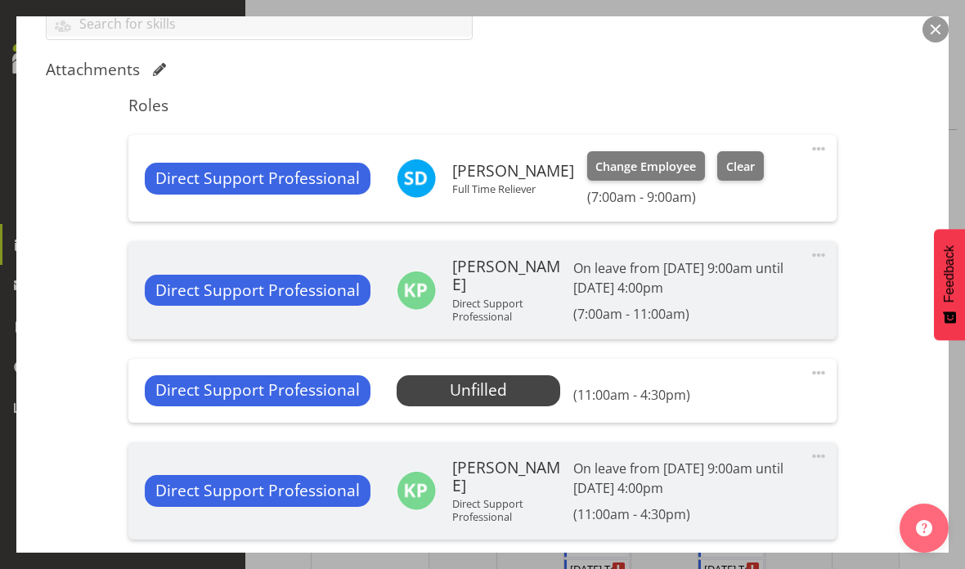
click at [816, 370] on span at bounding box center [819, 373] width 20 height 20
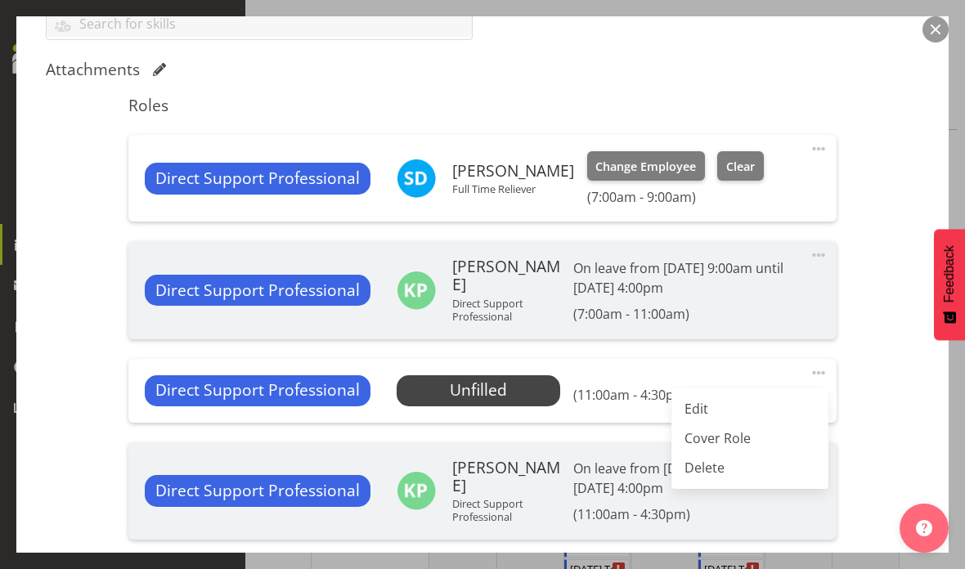
click at [786, 410] on link "Edit" at bounding box center [749, 408] width 157 height 29
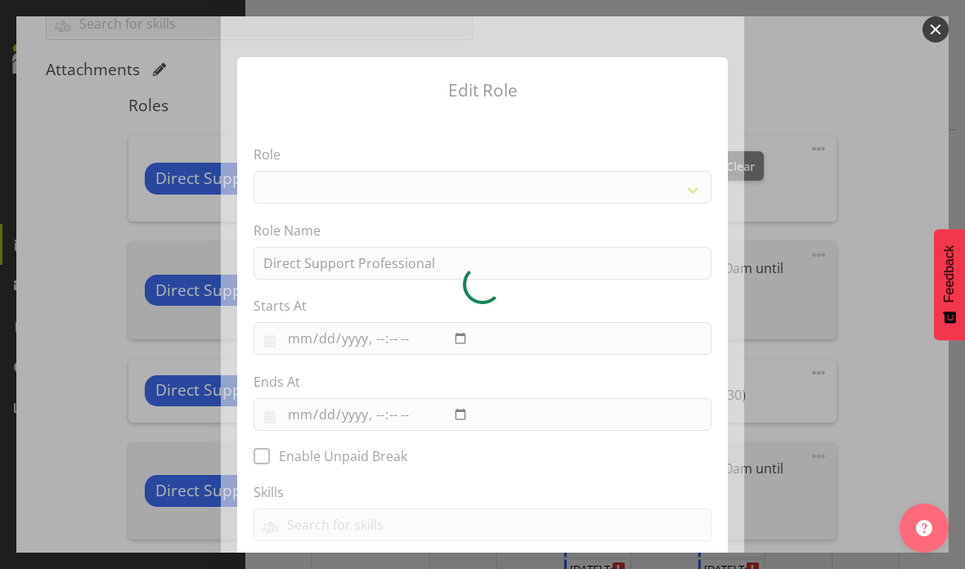
select select "519"
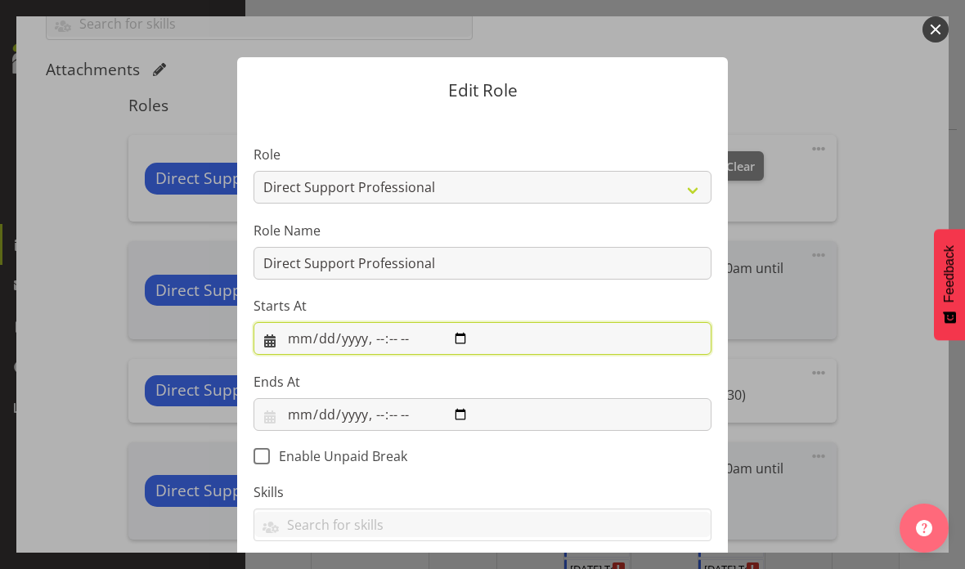
click at [550, 334] on input "datetime-local" at bounding box center [483, 338] width 458 height 33
type input "[DATE]T09:00"
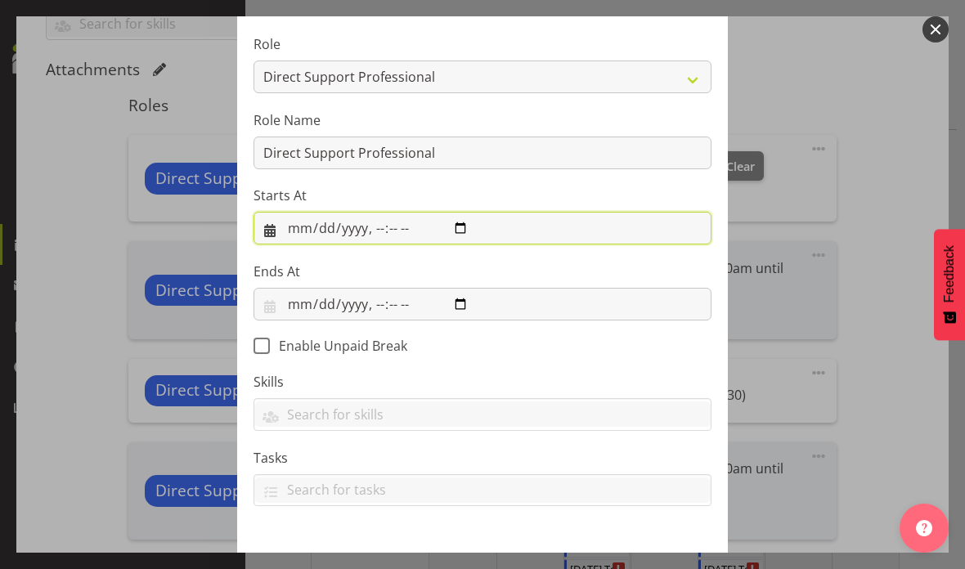
scroll to position [108, 0]
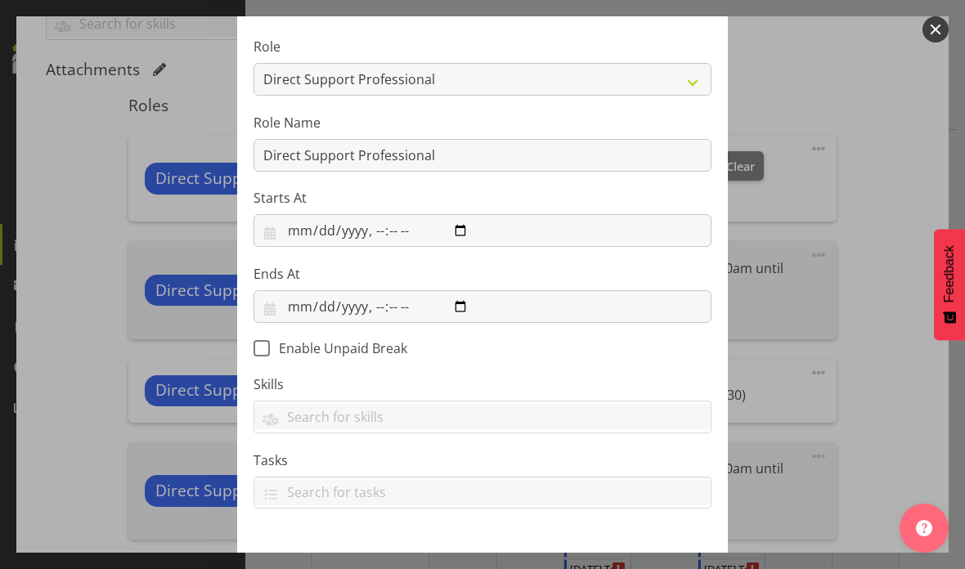
click at [676, 568] on span "Update Role" at bounding box center [658, 576] width 85 height 21
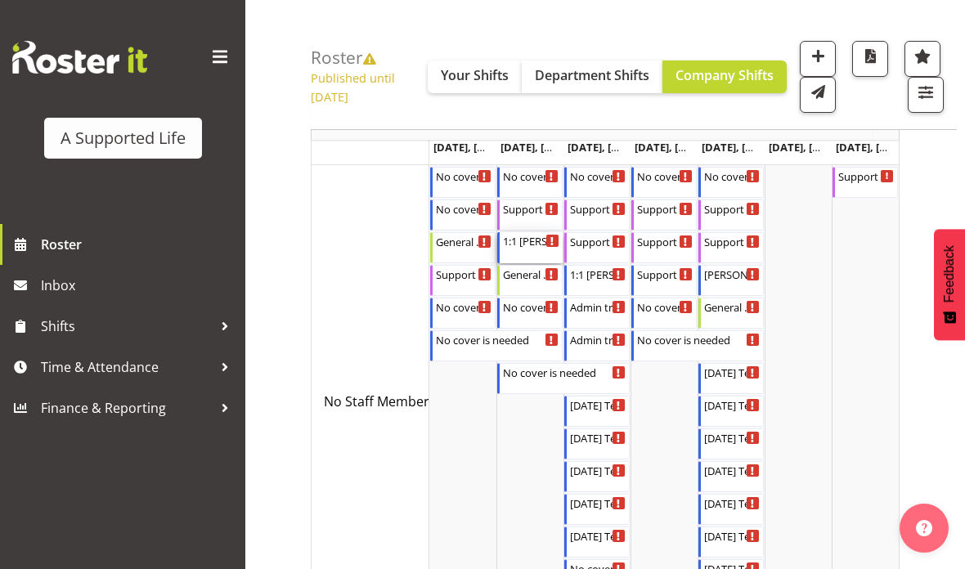
click at [538, 249] on div "1:1 [PERSON_NAME]" at bounding box center [531, 240] width 56 height 16
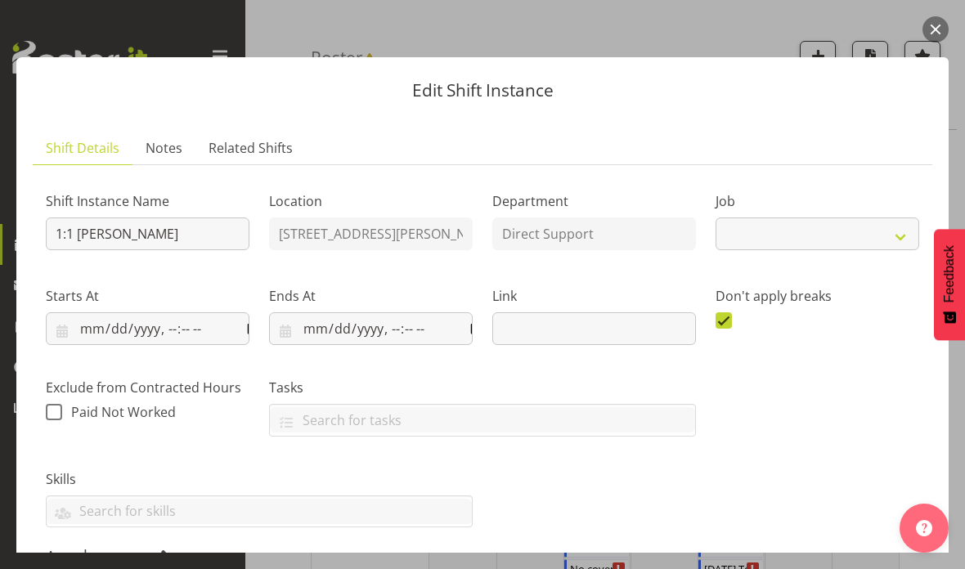
select select "4112"
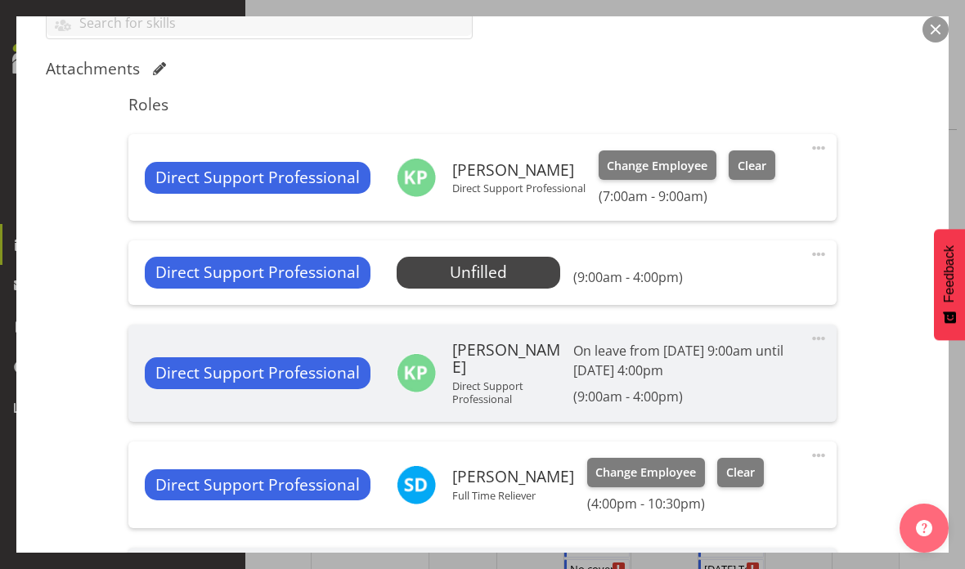
scroll to position [474, 0]
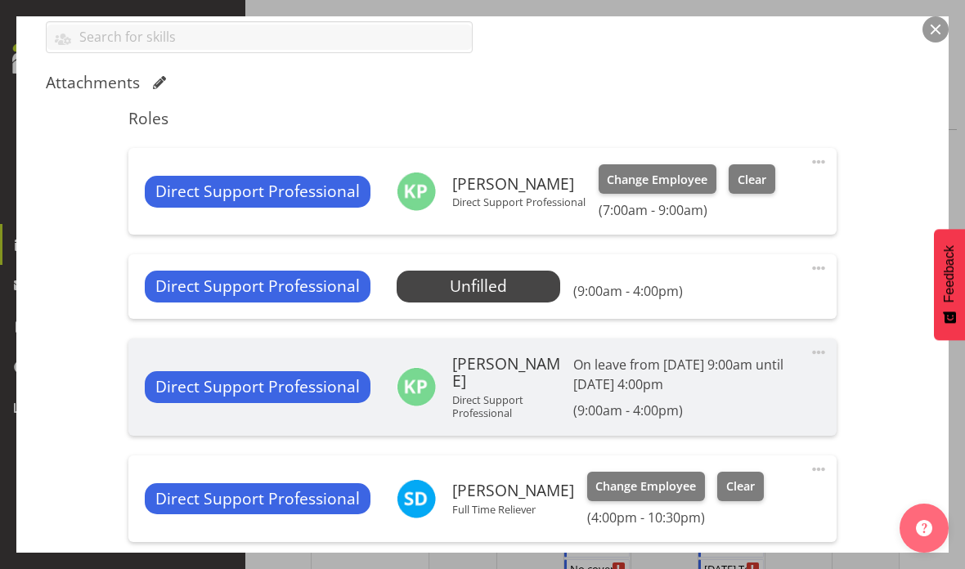
click at [937, 26] on button "button" at bounding box center [935, 29] width 26 height 26
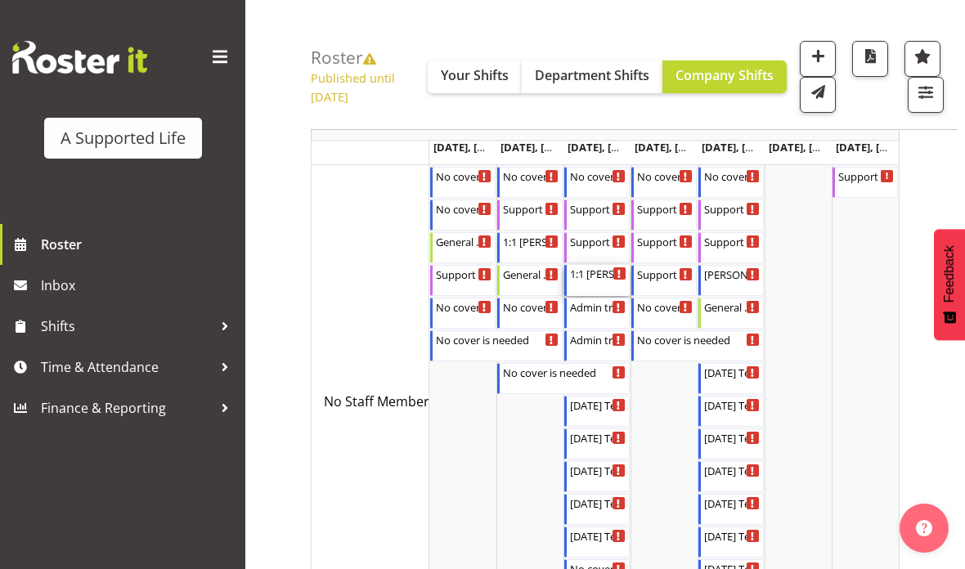
click at [599, 281] on div "1:1 [PERSON_NAME]" at bounding box center [598, 273] width 56 height 16
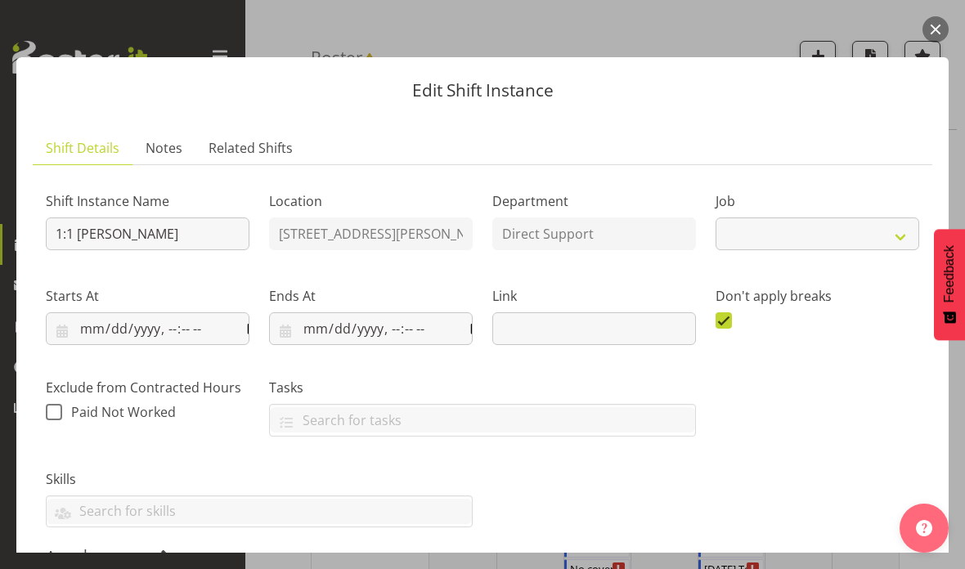
select select "4112"
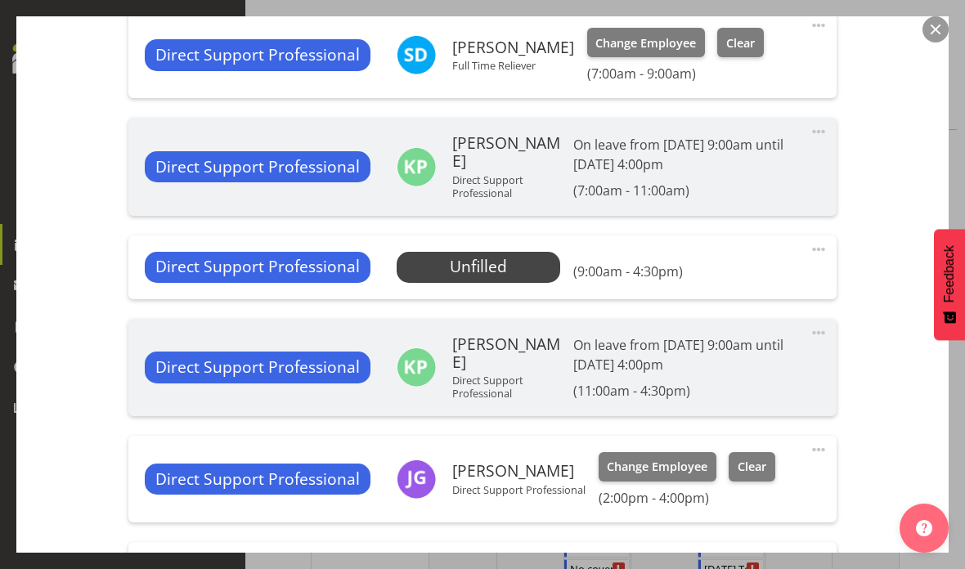
scroll to position [605, 0]
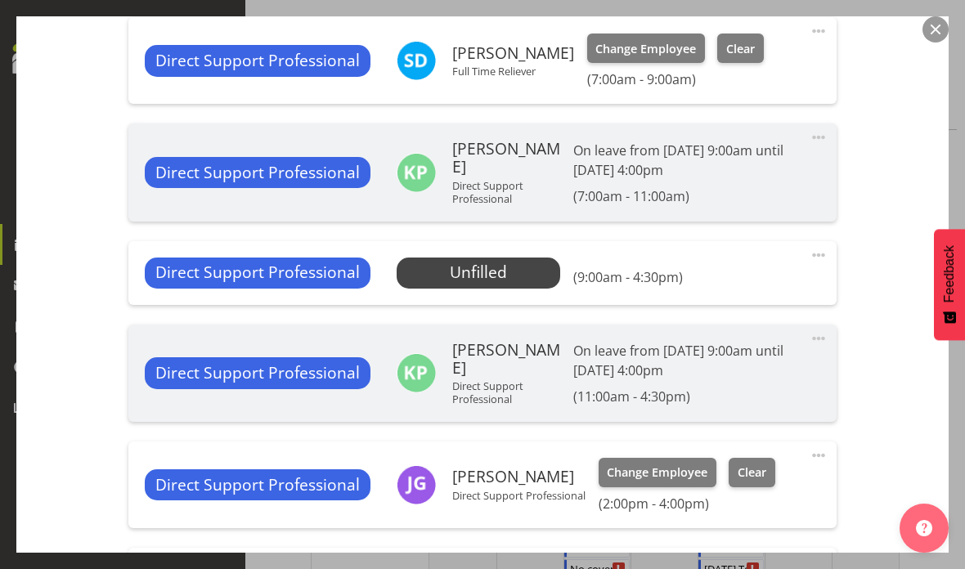
click at [944, 37] on button "button" at bounding box center [935, 29] width 26 height 26
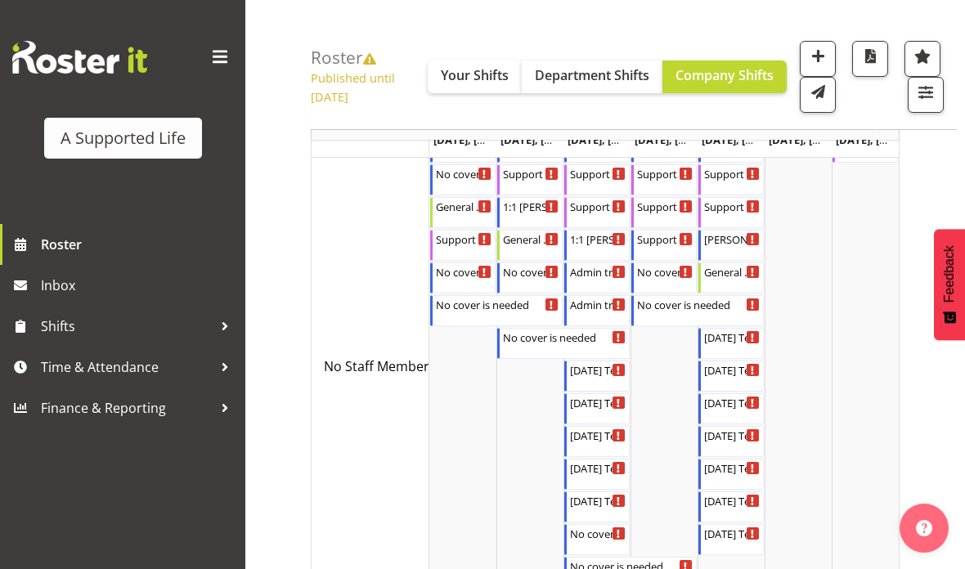
scroll to position [174, 0]
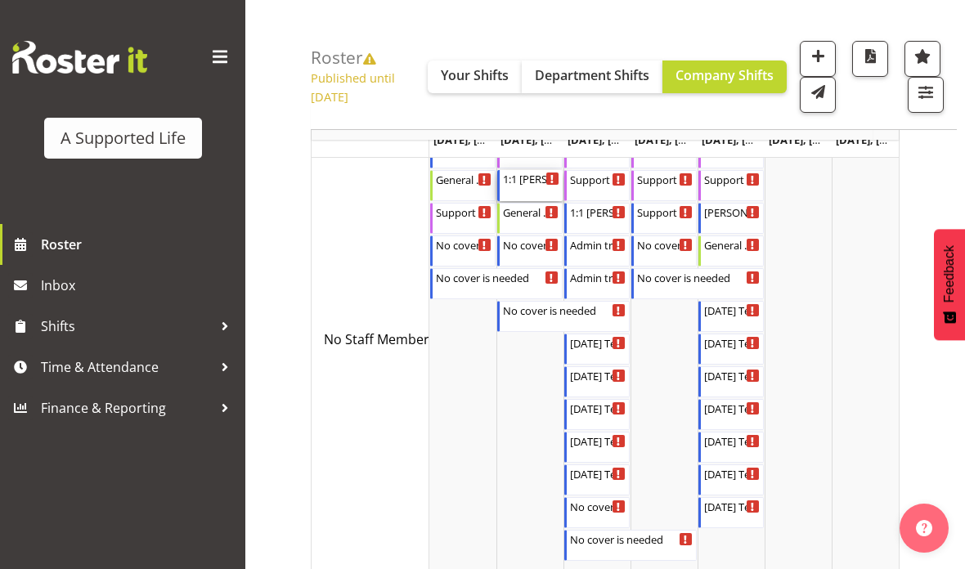
click at [526, 201] on div "1:1 Miranda 9:00 AM - 4:00 PM" at bounding box center [531, 185] width 56 height 31
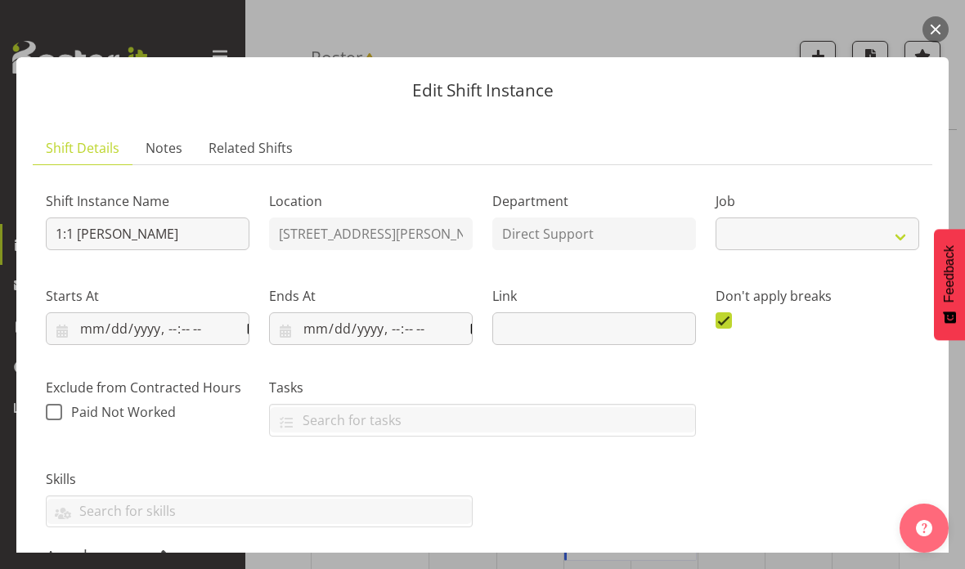
select select "4112"
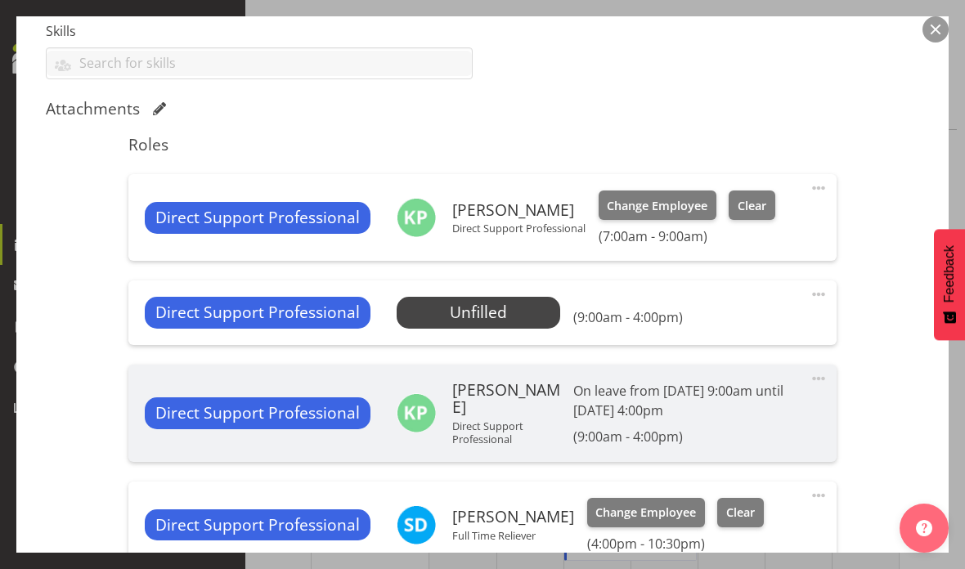
scroll to position [456, 0]
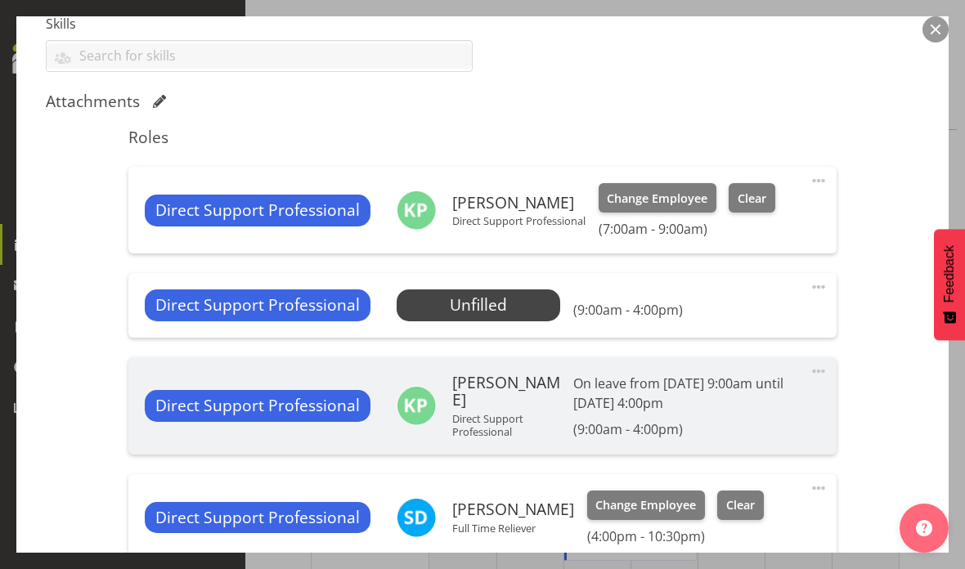
click at [943, 29] on button "button" at bounding box center [935, 29] width 26 height 26
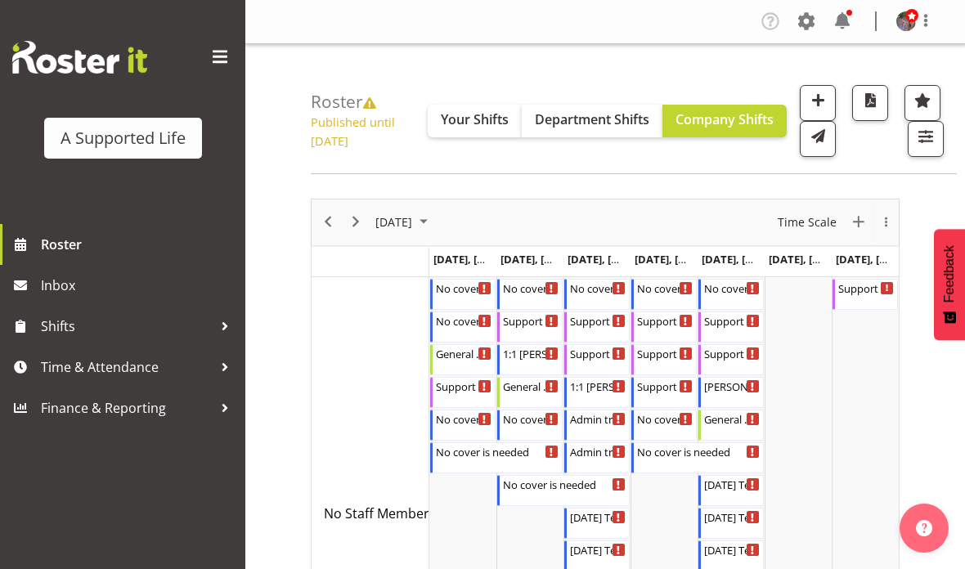
scroll to position [174, 0]
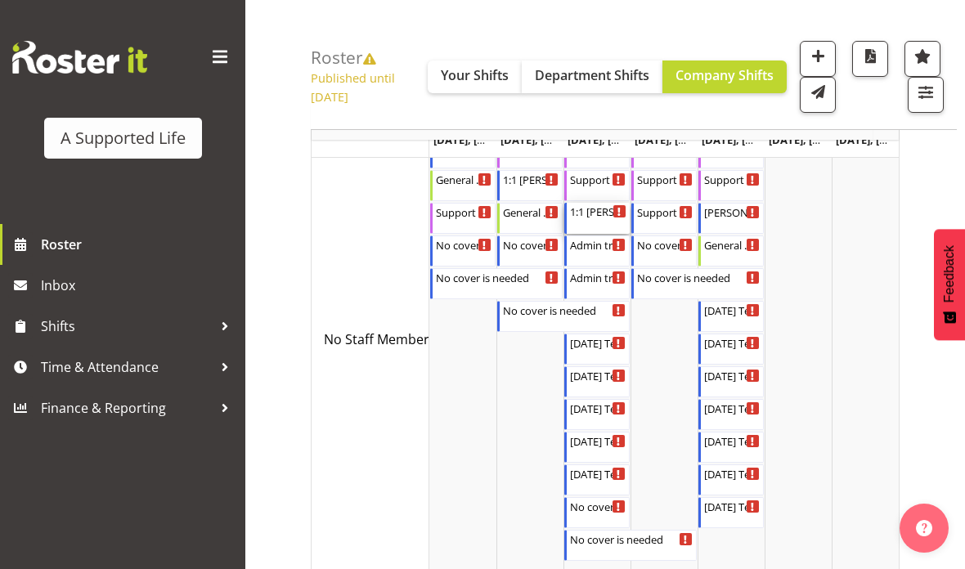
click at [604, 219] on div "1:1 [PERSON_NAME]" at bounding box center [598, 211] width 56 height 16
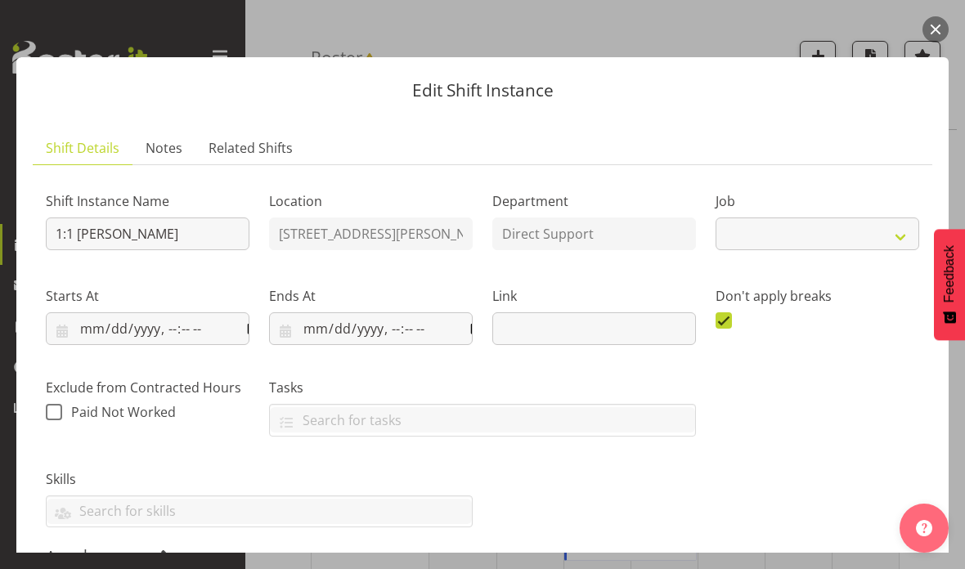
select select "4112"
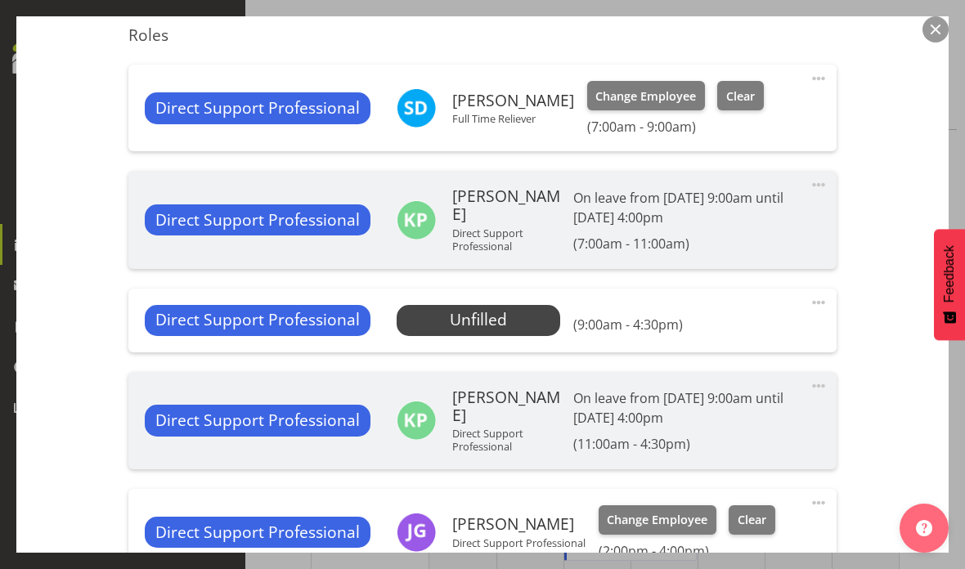
scroll to position [598, 0]
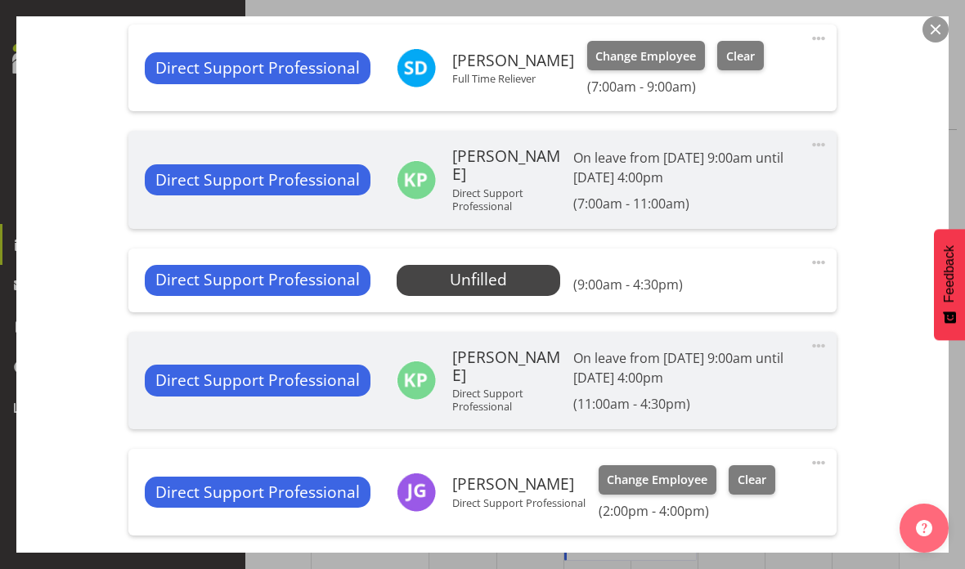
click at [931, 29] on button "button" at bounding box center [935, 29] width 26 height 26
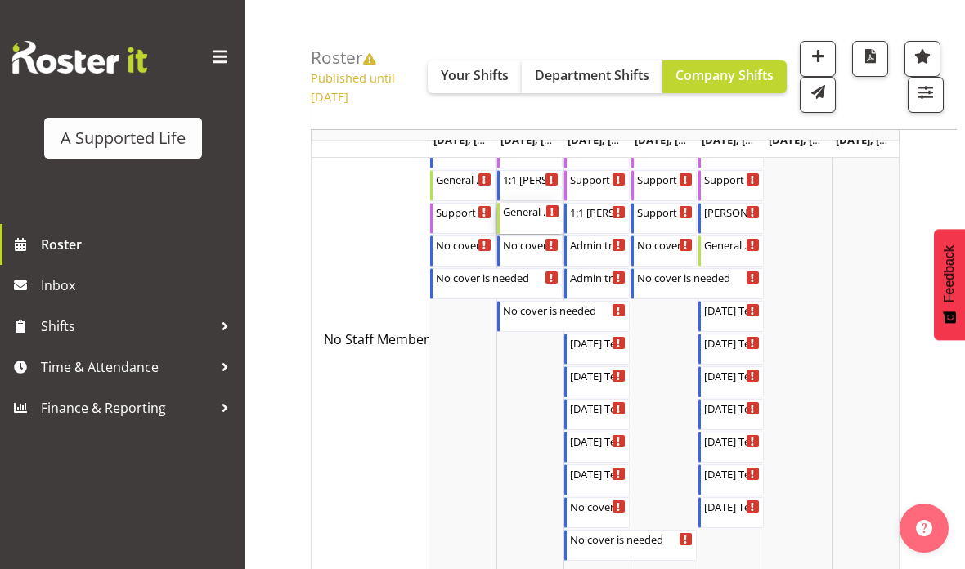
click at [528, 219] on div "General Manager Operation ([PERSON_NAME])" at bounding box center [531, 211] width 56 height 16
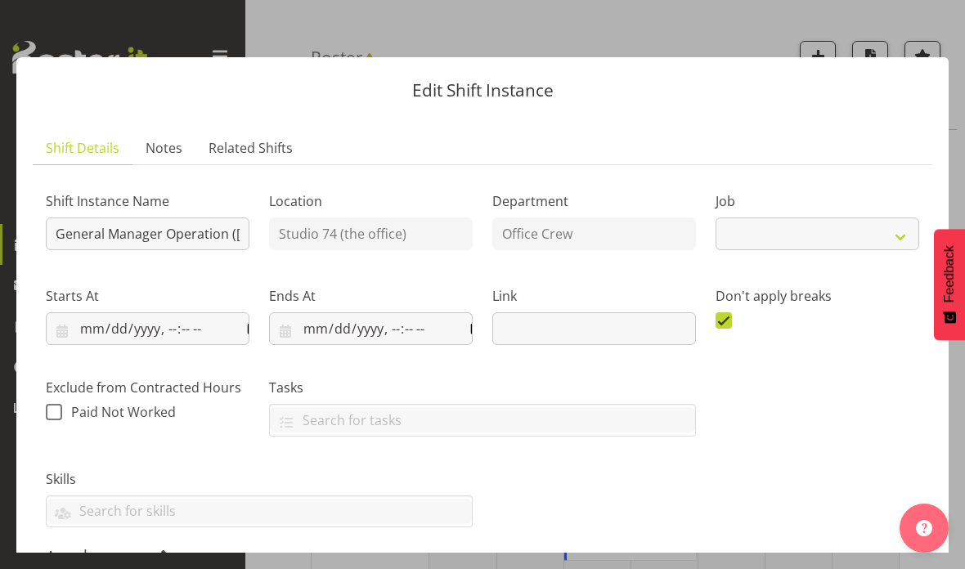
select select "4116"
click at [940, 38] on button "button" at bounding box center [935, 29] width 26 height 26
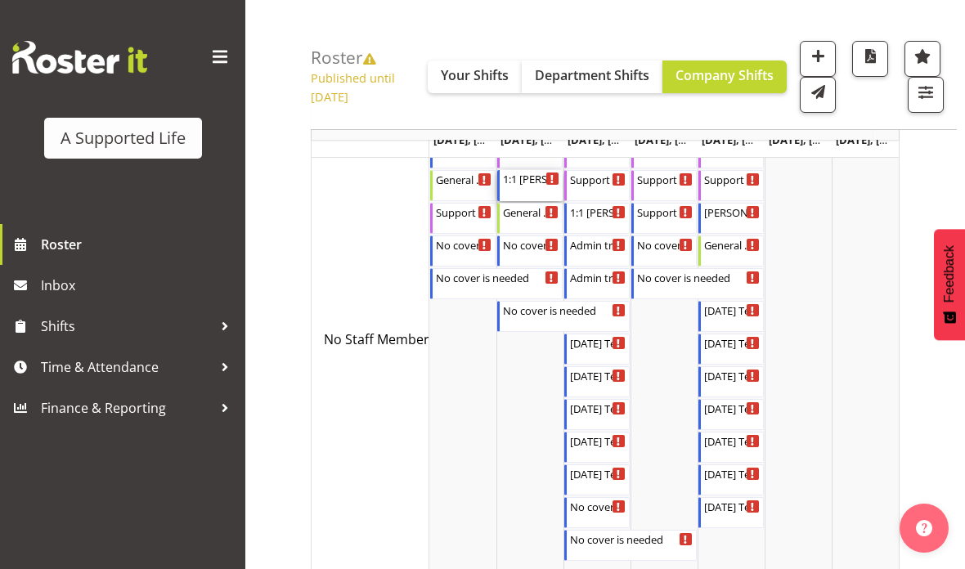
click at [536, 201] on div "1:1 Miranda 9:00 AM - 4:00 PM" at bounding box center [531, 185] width 56 height 31
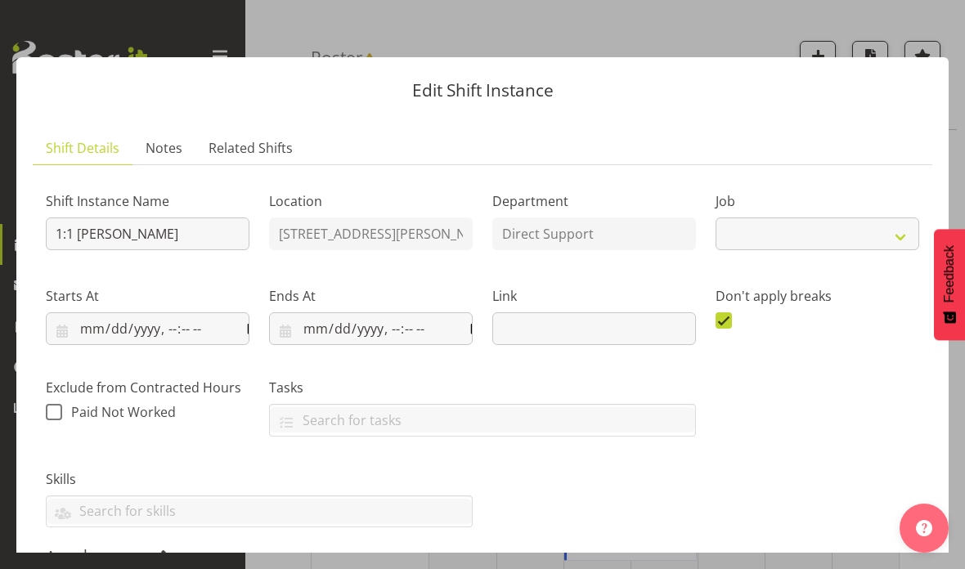
select select "4112"
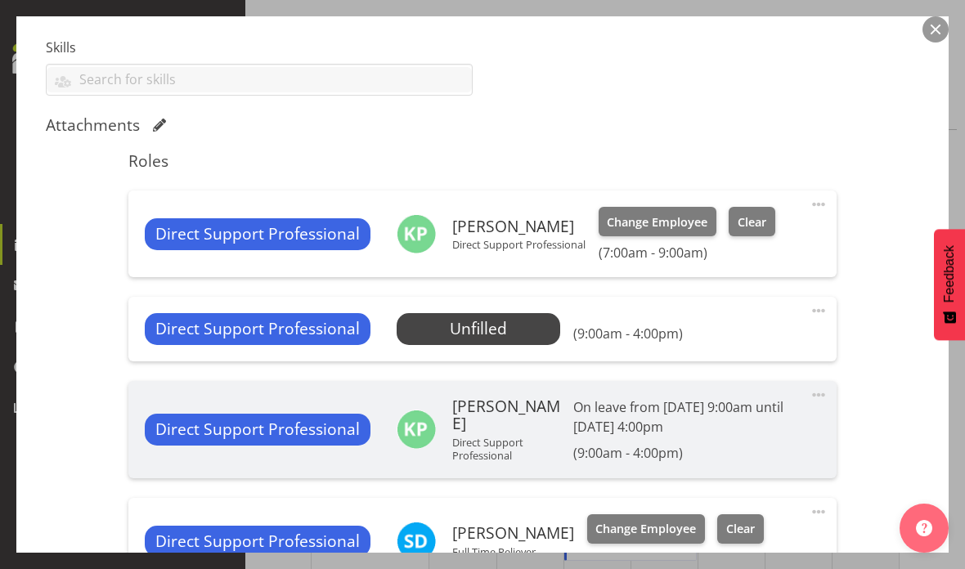
scroll to position [433, 0]
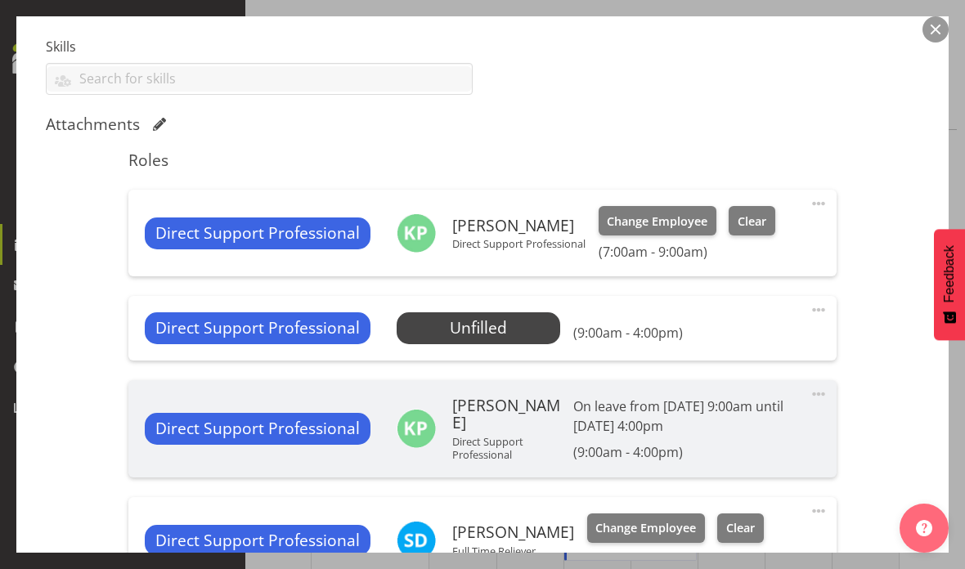
click at [0, 0] on span "Select Employee" at bounding box center [0, 0] width 0 height 0
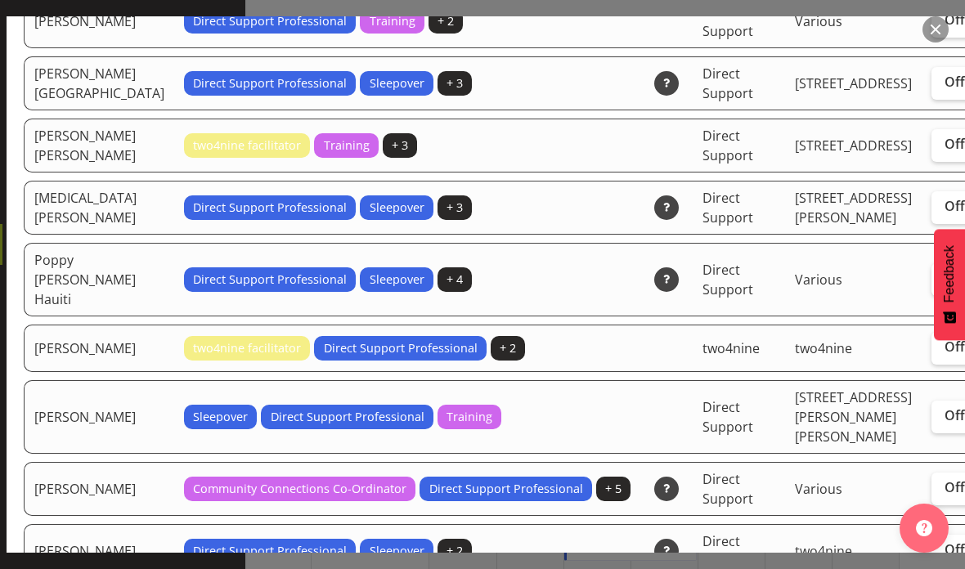
scroll to position [2844, 4]
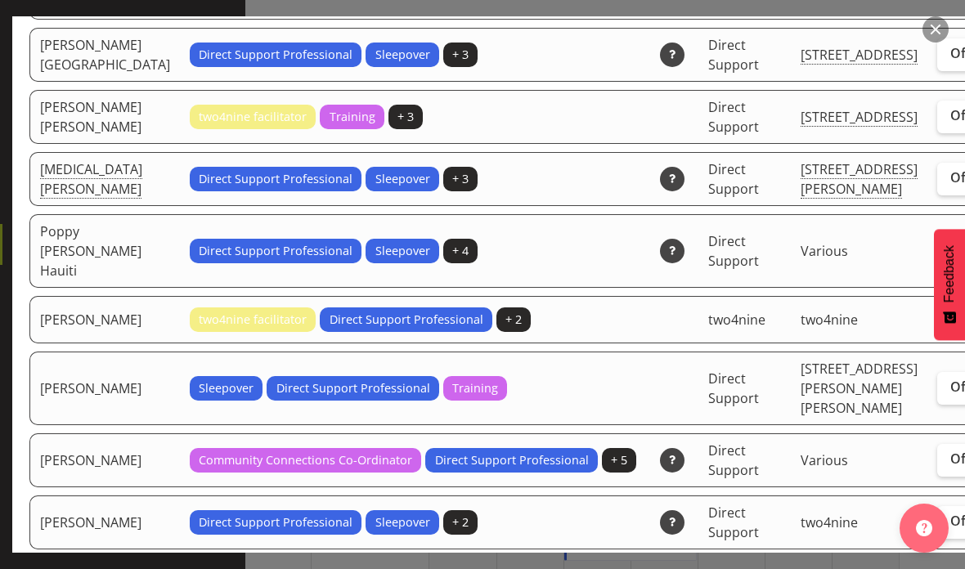
checkbox input "true"
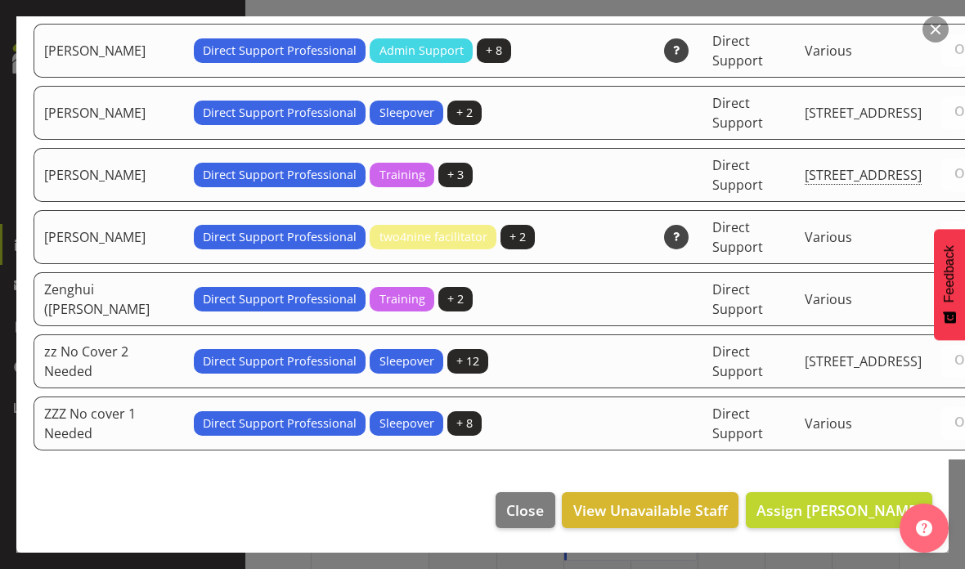
scroll to position [4762, 0]
click at [853, 520] on span "Assign Min Guo" at bounding box center [838, 510] width 165 height 20
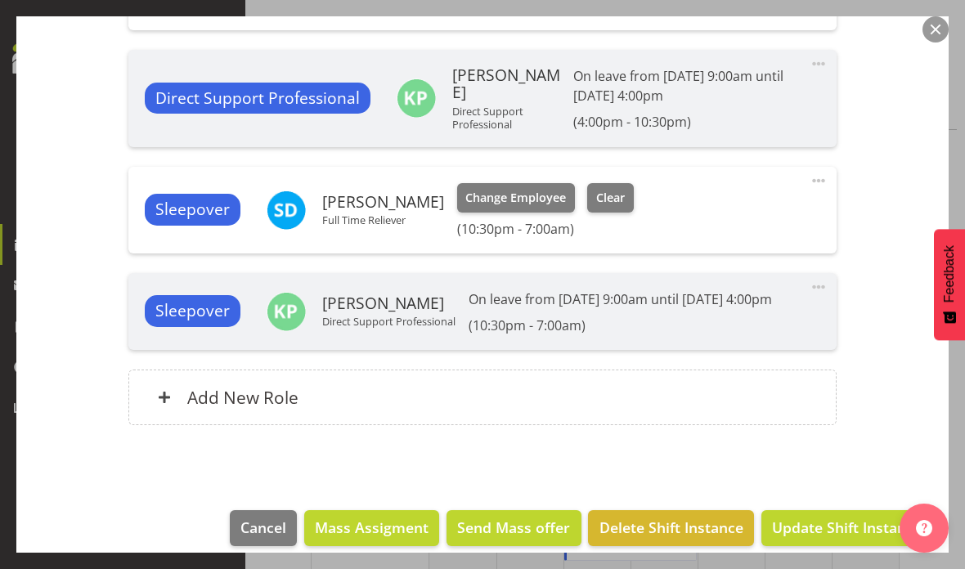
click at [847, 524] on span "Update Shift Instance" at bounding box center [847, 527] width 150 height 21
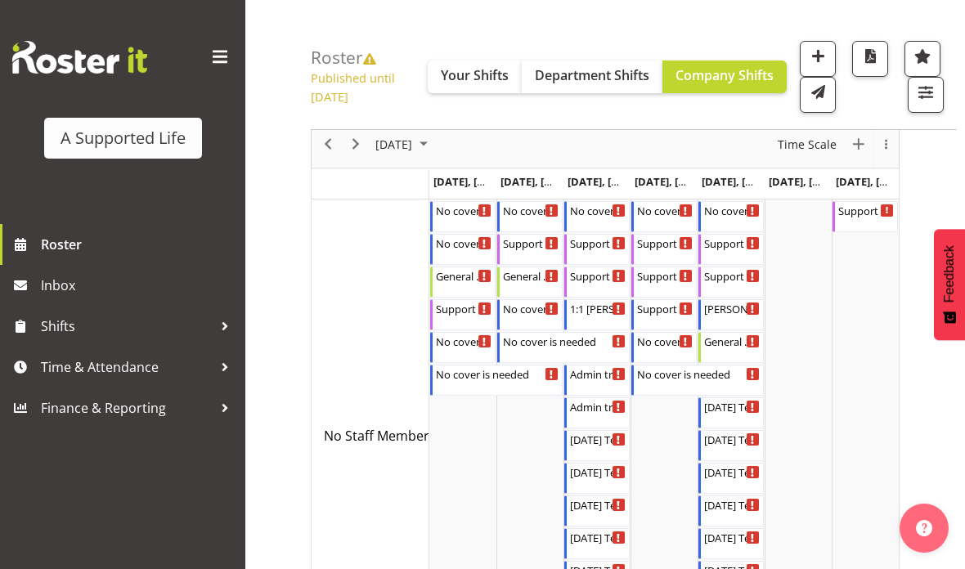
scroll to position [63, 0]
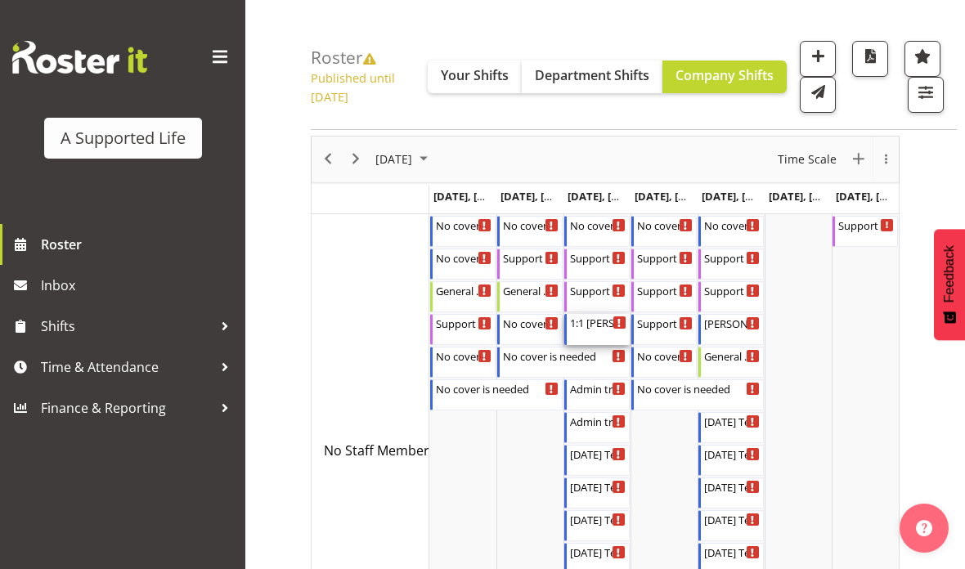
click at [602, 345] on div "1:1 Miranda 9:00 AM - 4:30 PM" at bounding box center [598, 329] width 56 height 31
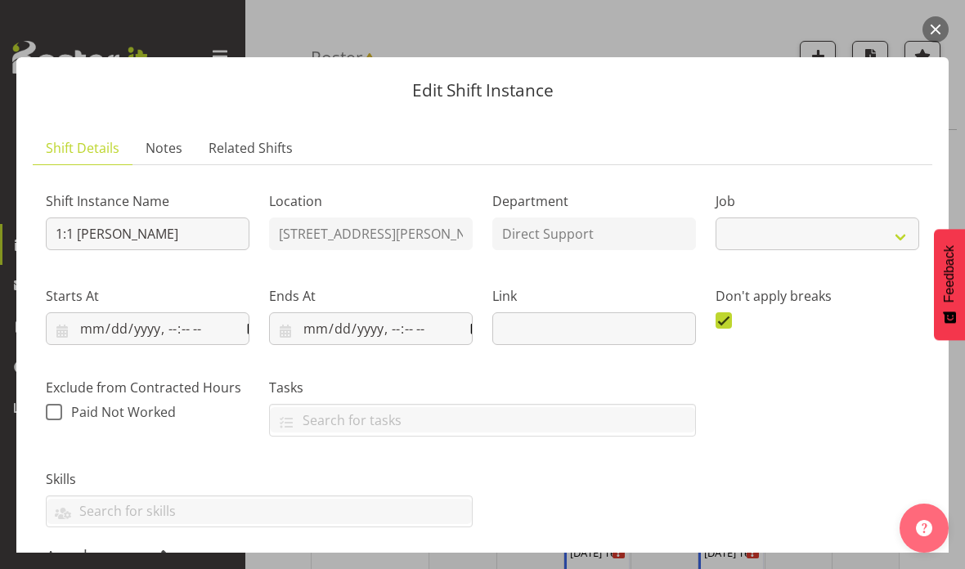
select select "4112"
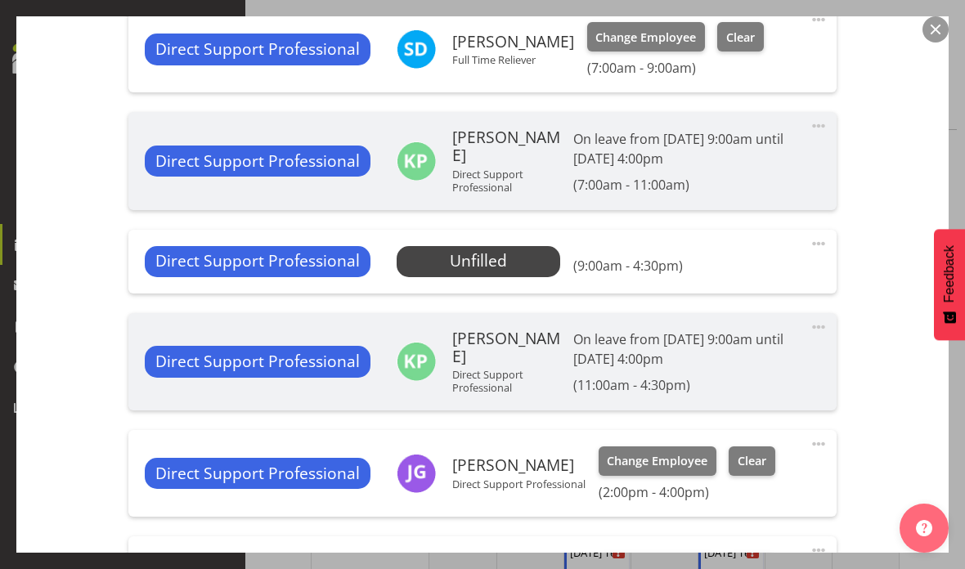
scroll to position [618, 0]
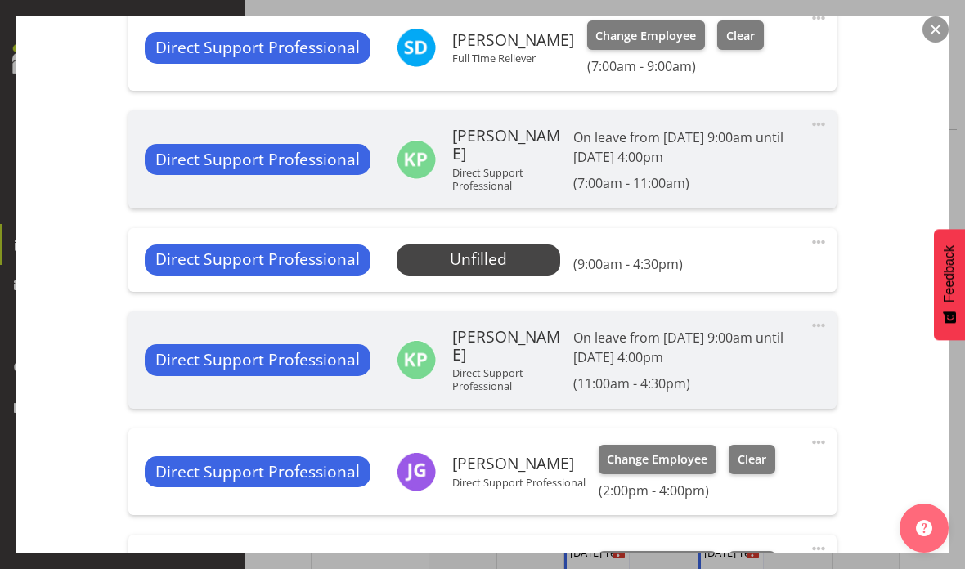
click at [0, 0] on span "Select Employee" at bounding box center [0, 0] width 0 height 0
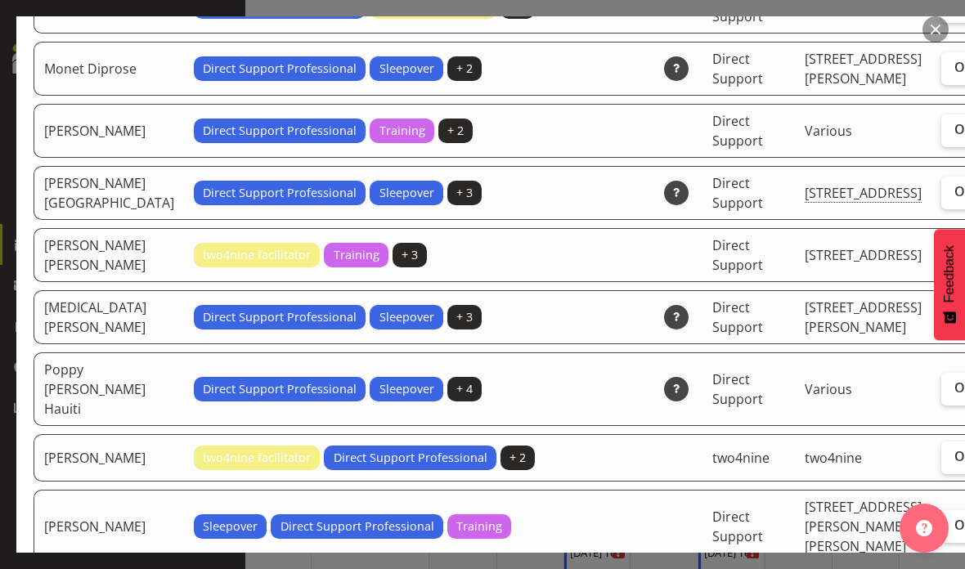
scroll to position [2644, 0]
checkbox input "true"
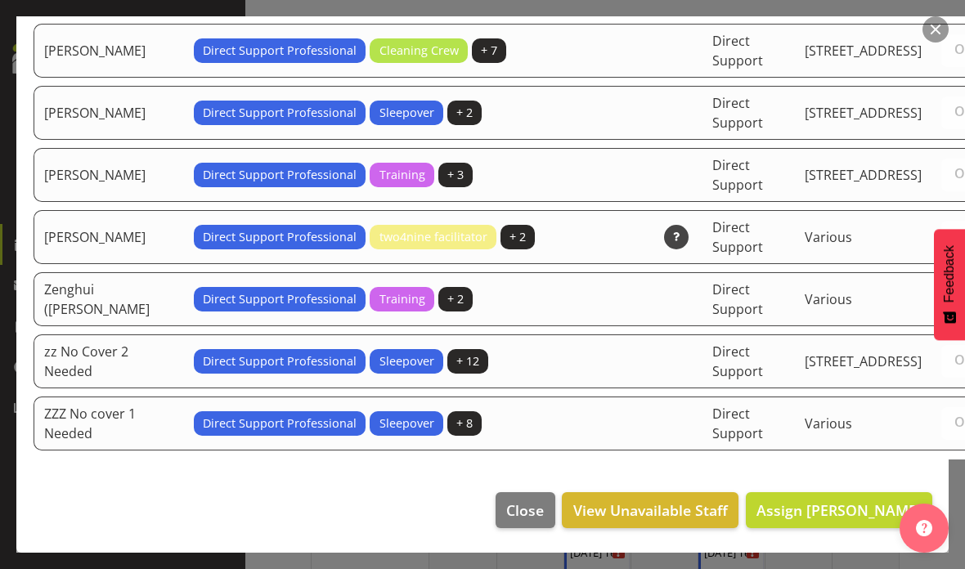
scroll to position [4749, 0]
click at [875, 520] on span "Assign Min Guo" at bounding box center [838, 510] width 165 height 20
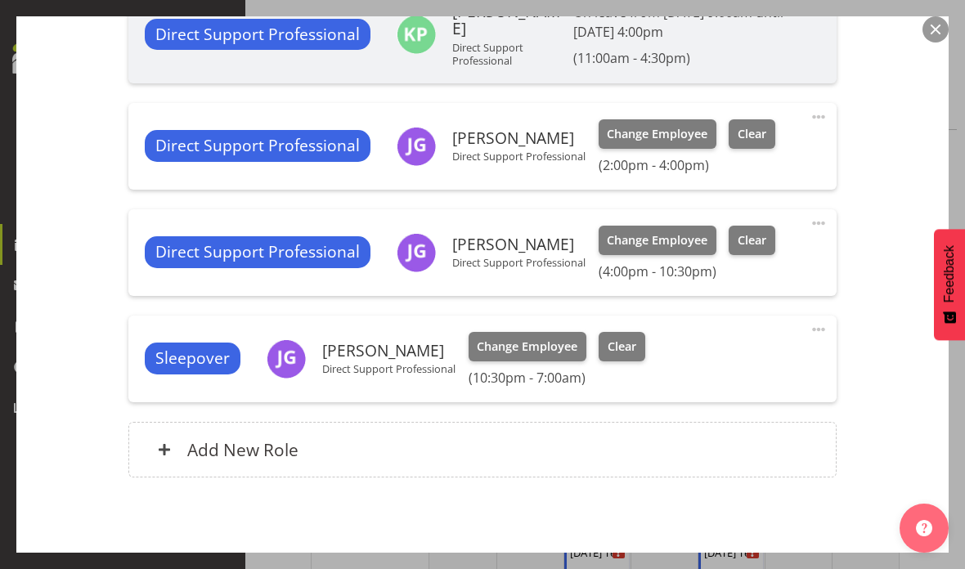
click at [849, 568] on span "Update Shift Instance" at bounding box center [847, 579] width 150 height 21
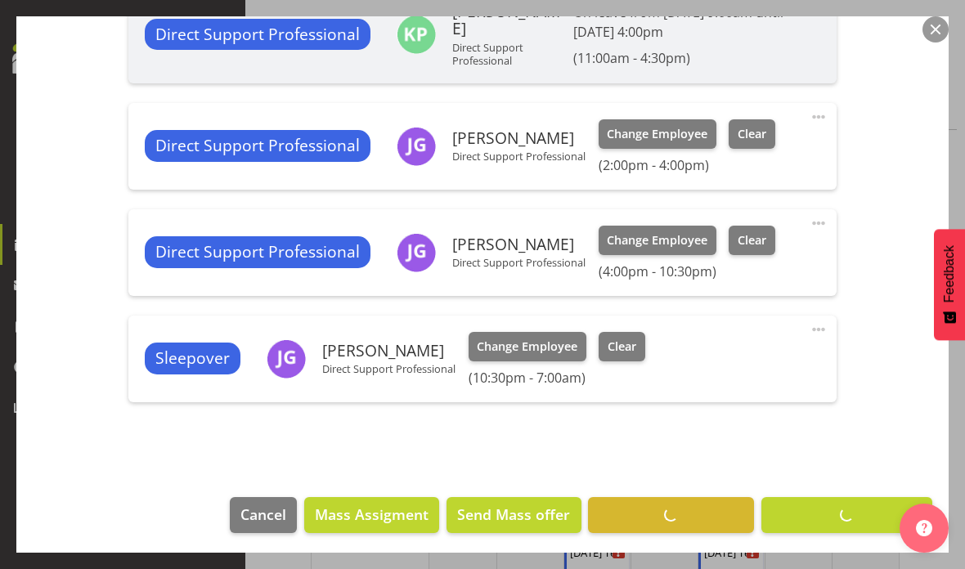
scroll to position [902, 0]
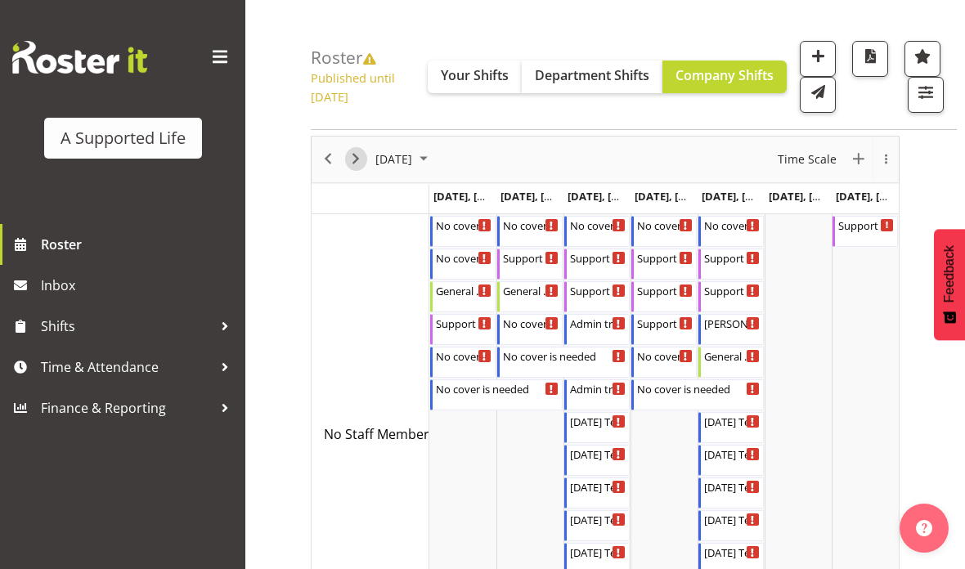
click at [360, 169] on span "Next" at bounding box center [356, 159] width 20 height 20
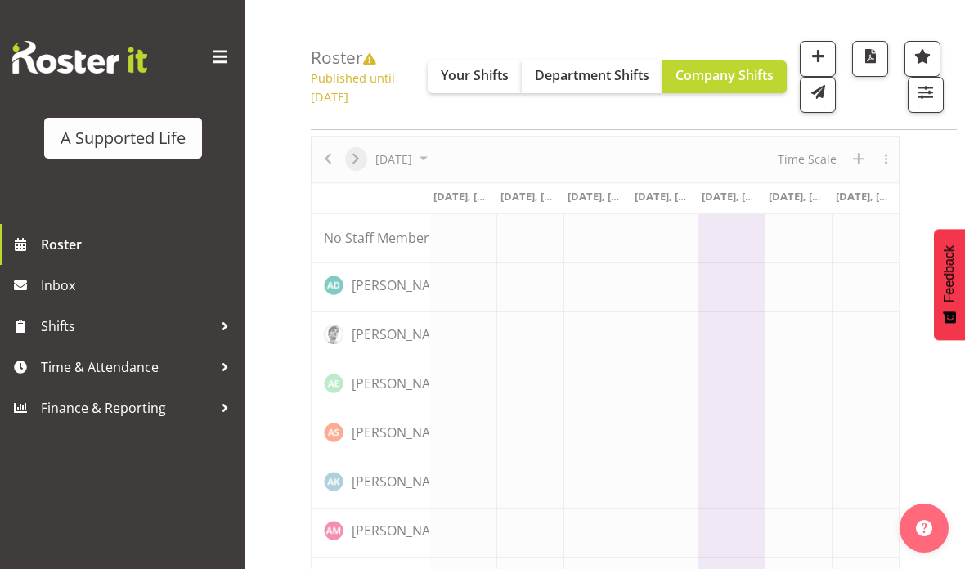
scroll to position [128, 0]
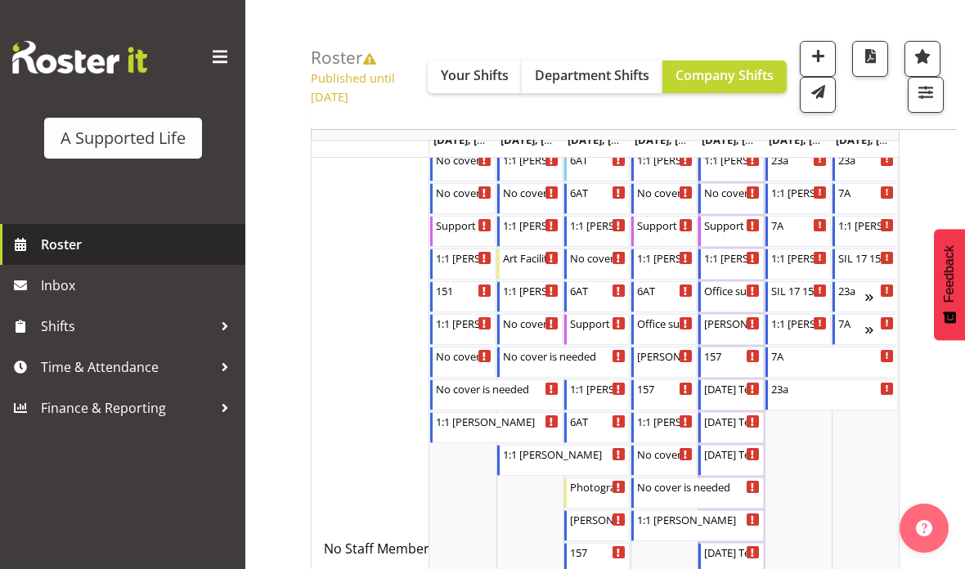
click at [146, 251] on span "Roster" at bounding box center [139, 244] width 196 height 25
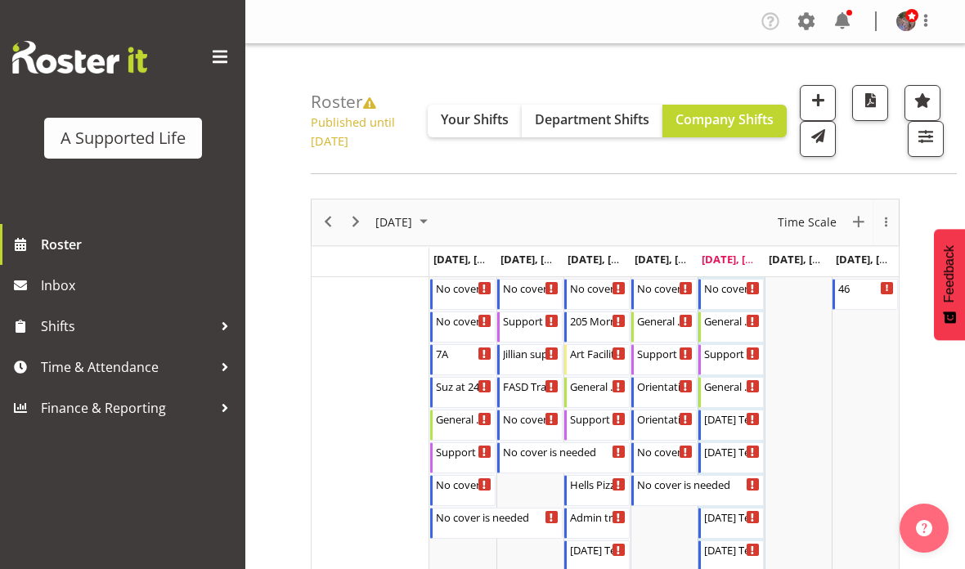
scroll to position [5, 0]
